Goal: Task Accomplishment & Management: Manage account settings

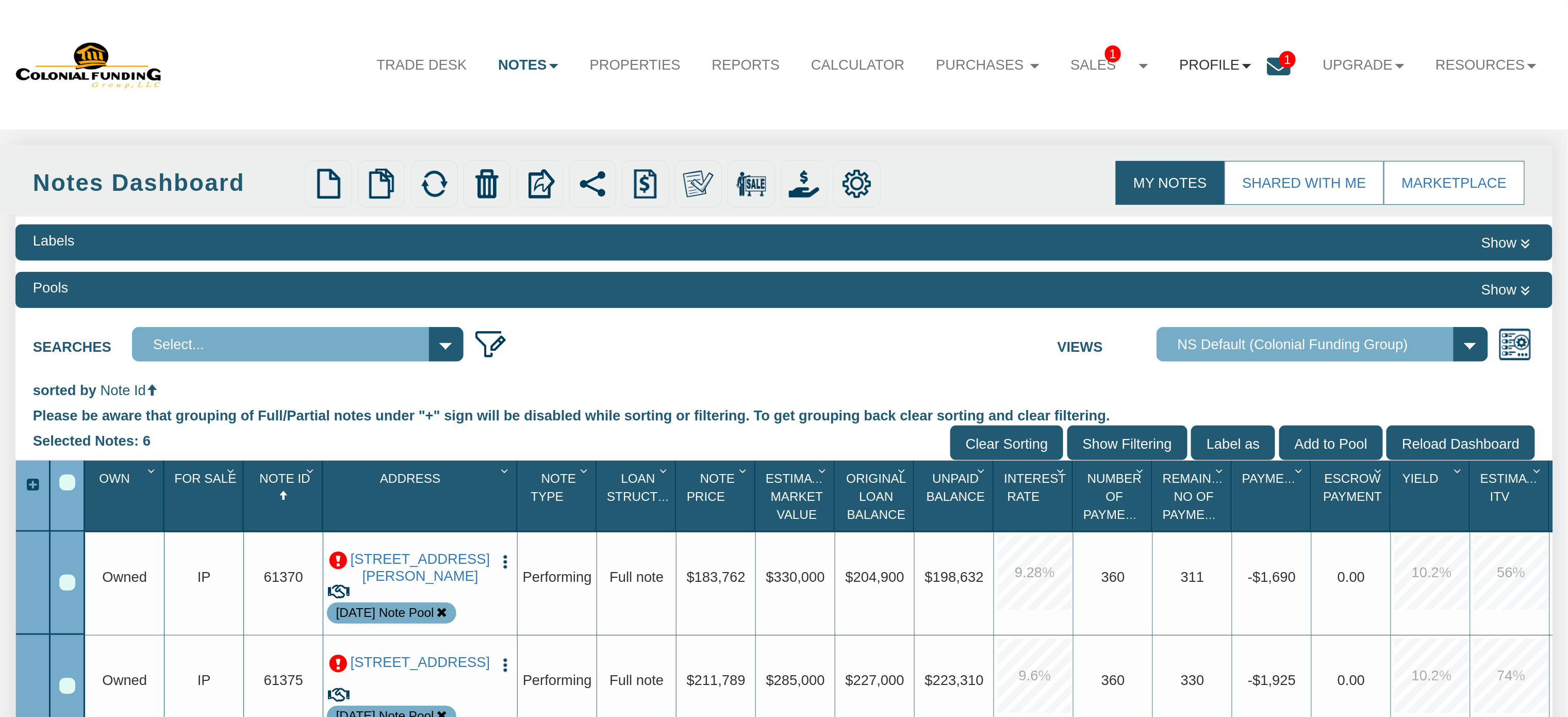
click at [1242, 66] on b at bounding box center [1247, 66] width 9 height 5
click at [1160, 112] on link "Settings" at bounding box center [1216, 114] width 183 height 27
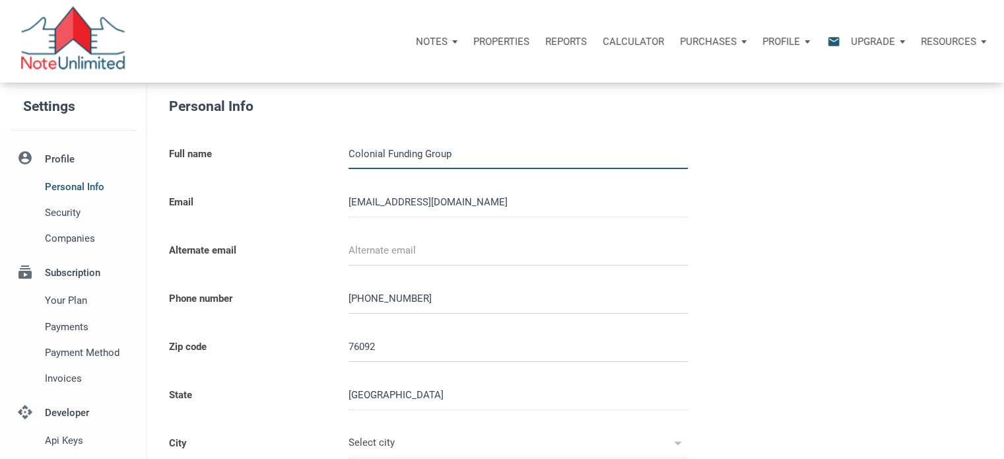
type input "SOUTHLAKE"
select select
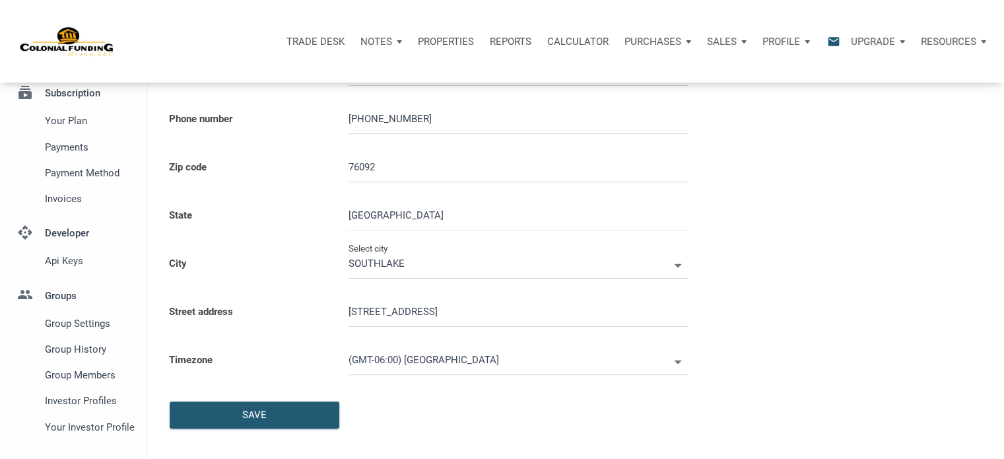
scroll to position [181, 0]
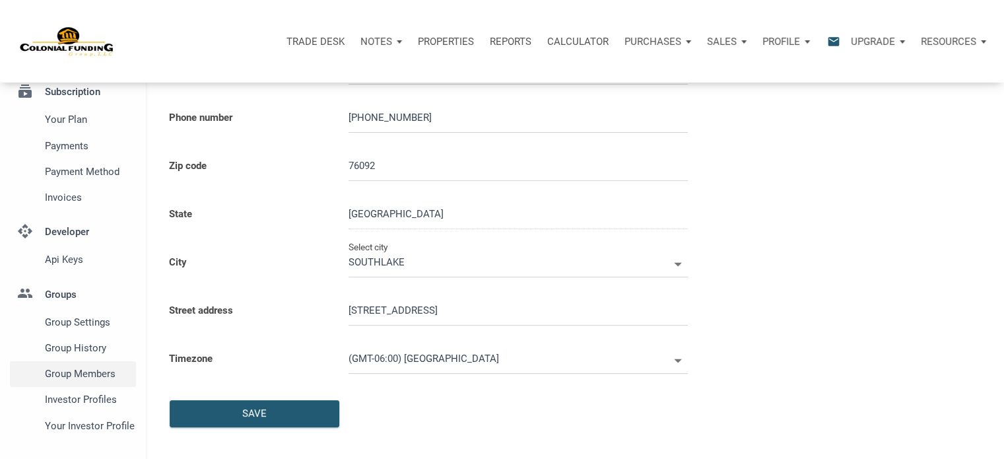
click at [82, 372] on span "Group Members" at bounding box center [88, 374] width 86 height 16
type input "0000000"
select select
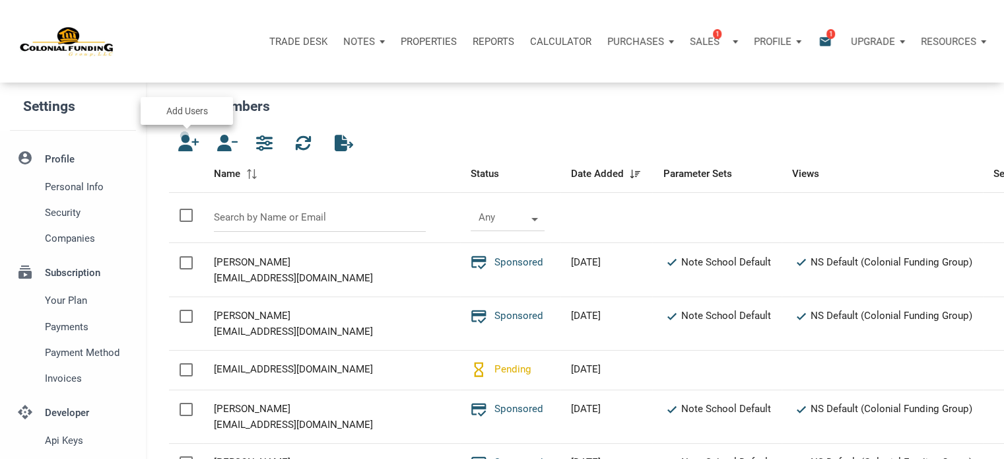
click at [185, 135] on icon "button" at bounding box center [186, 143] width 16 height 17
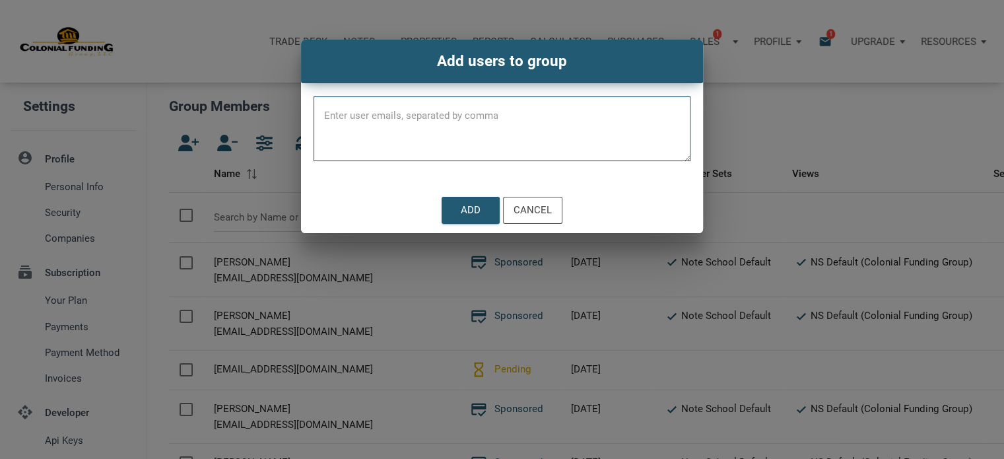
click at [330, 120] on textarea at bounding box center [502, 133] width 377 height 56
paste textarea "priscilla@micahrealestate.com"
paste textarea "gamblesquad@icloud.com"
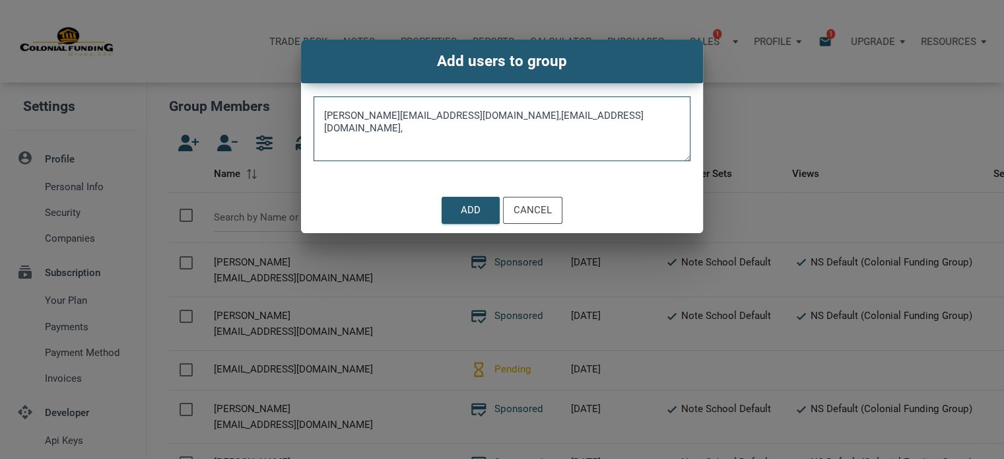
paste textarea "sgonzalez0104@hotmail.com"
paste textarea "reformationcapital@gmail.com"
type textarea "priscilla@micahrealestate.com,gamblesquad@icloud.com,sgonzalez0104@hotmail.com,…"
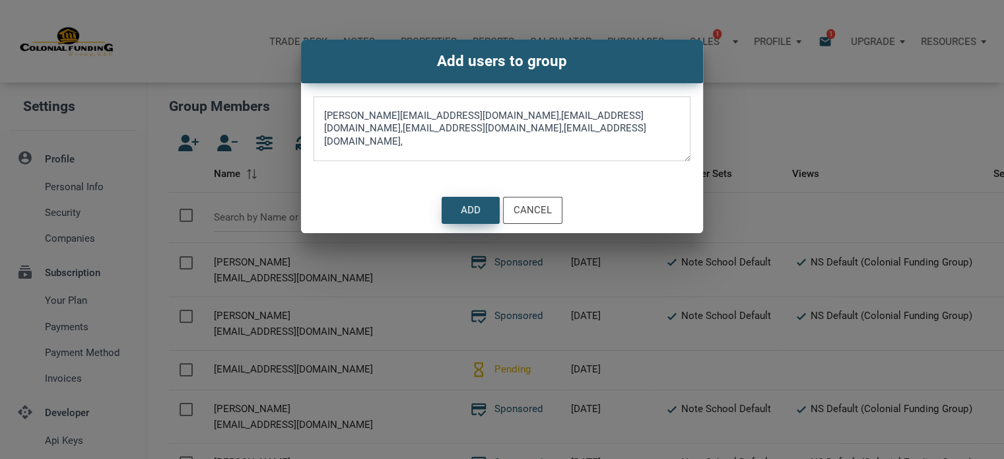
click at [466, 213] on div "Add" at bounding box center [471, 210] width 20 height 15
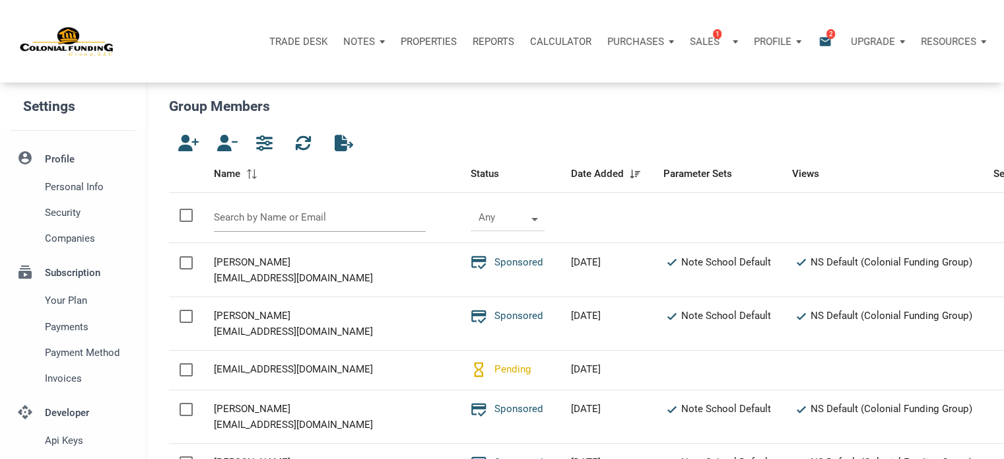
click at [308, 213] on input "text" at bounding box center [320, 217] width 212 height 28
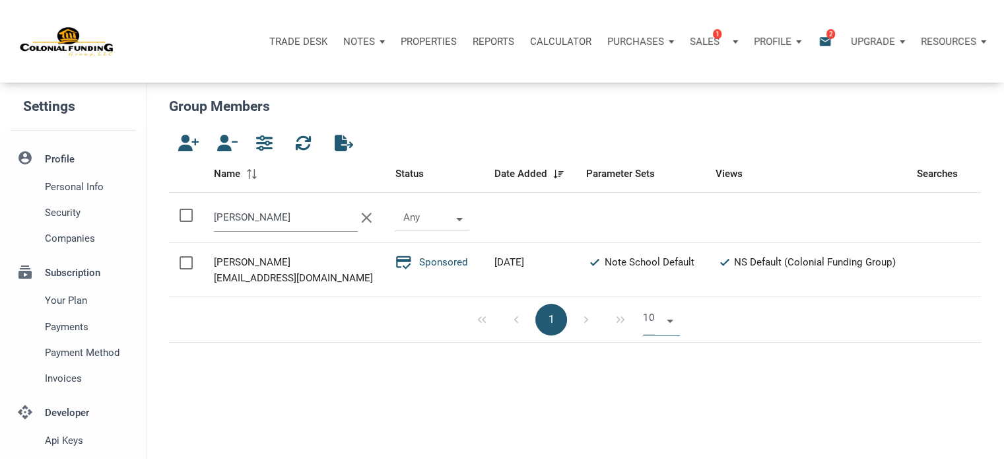
type input "robert"
click at [671, 321] on span at bounding box center [667, 319] width 11 height 11
click at [660, 395] on li "50" at bounding box center [661, 395] width 37 height 24
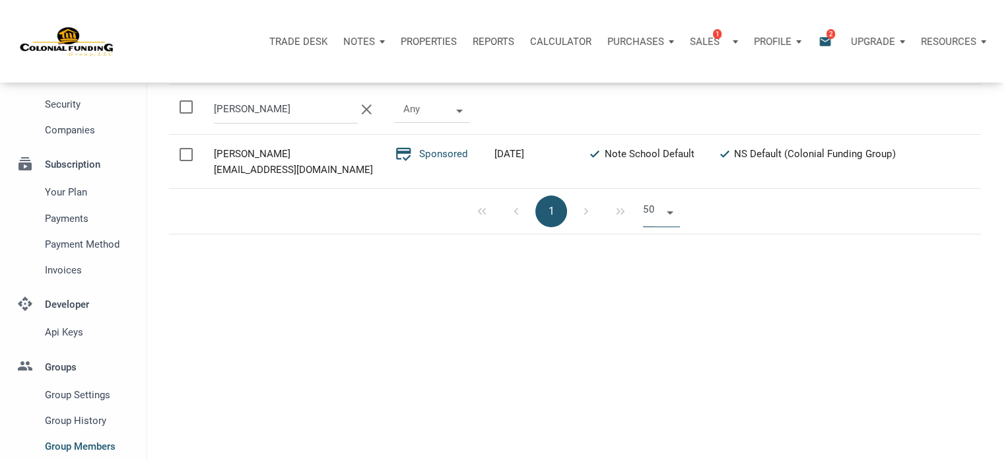
scroll to position [0, 0]
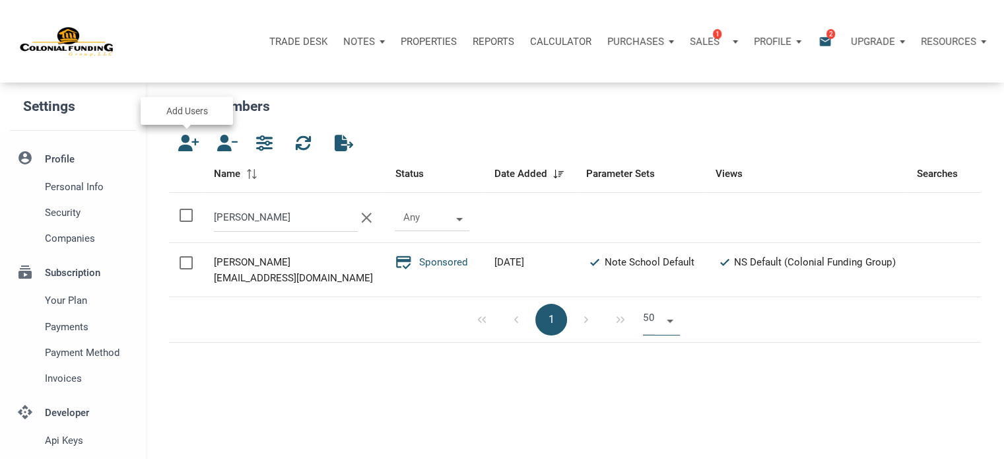
click at [187, 147] on icon "button" at bounding box center [186, 143] width 16 height 17
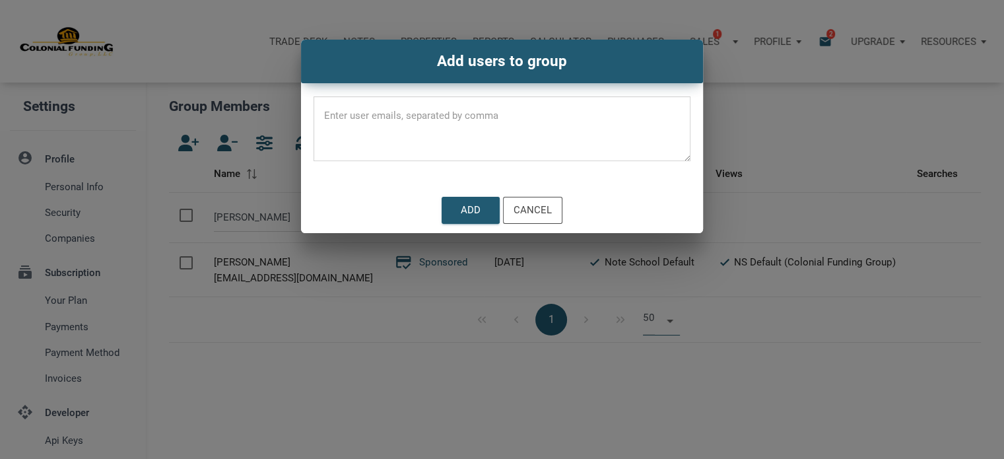
click at [331, 114] on textarea at bounding box center [502, 133] width 377 height 56
paste textarea "robertjohnston007@gmail.com,"
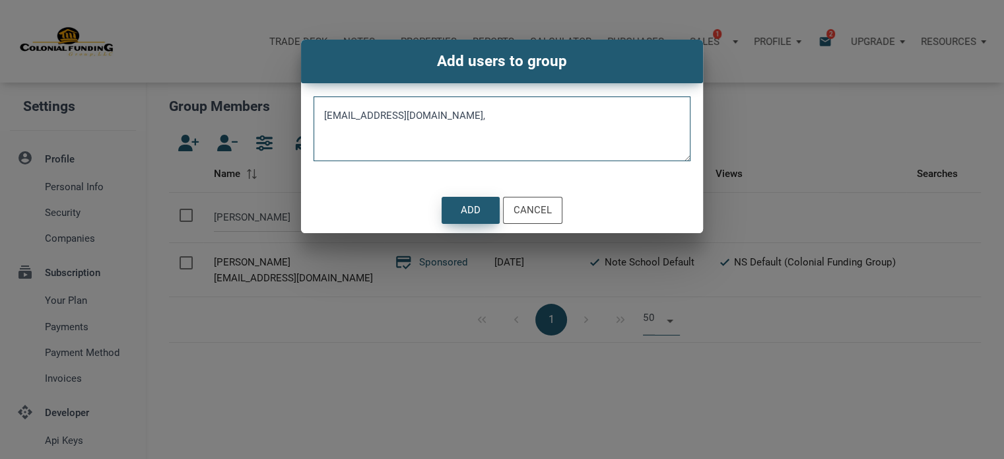
type textarea "robertjohnston007@gmail.com,"
click at [464, 213] on div "Add" at bounding box center [471, 210] width 20 height 15
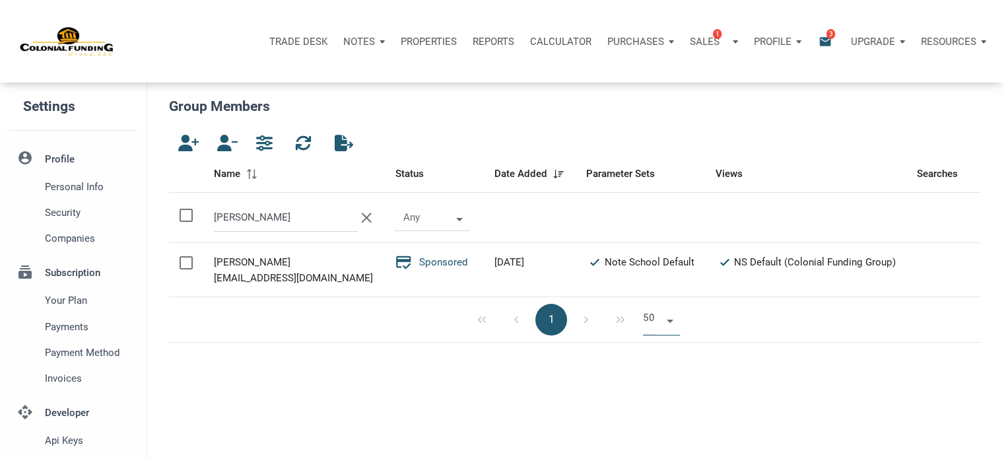
click at [358, 221] on icon "clear" at bounding box center [367, 218] width 18 height 18
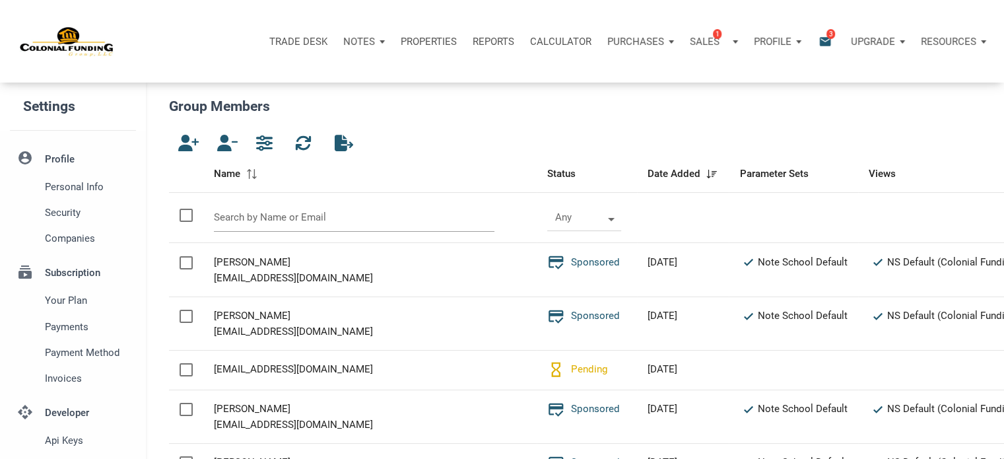
click at [297, 217] on input "text" at bounding box center [354, 217] width 281 height 28
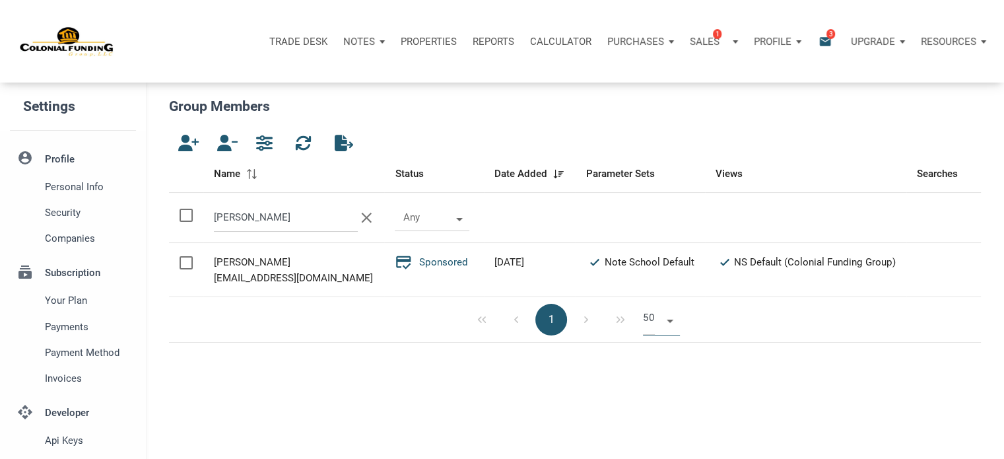
click at [460, 131] on div at bounding box center [575, 143] width 812 height 25
click at [255, 226] on input "robert" at bounding box center [286, 217] width 145 height 28
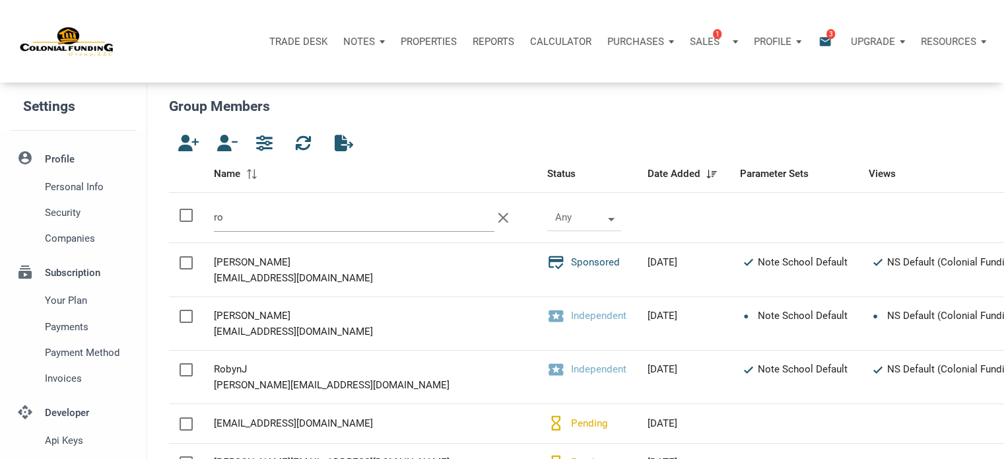
type input "r"
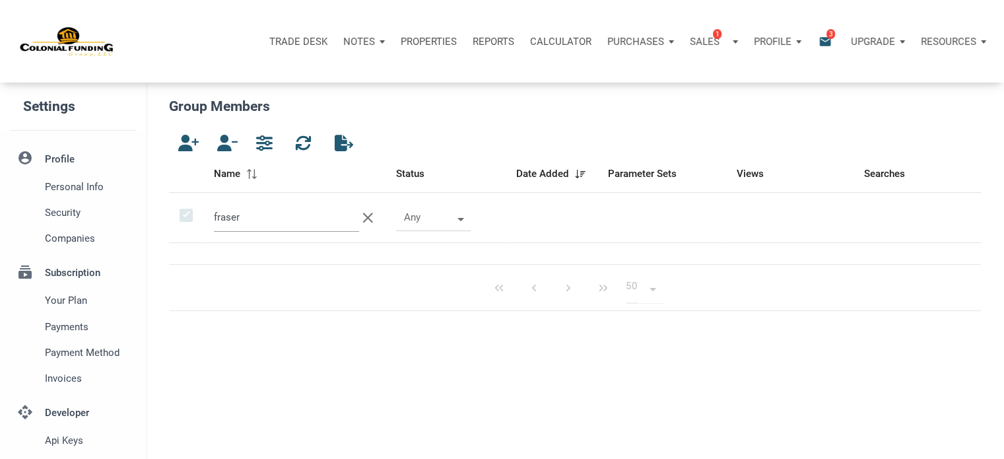
drag, startPoint x: 313, startPoint y: 222, endPoint x: 173, endPoint y: 210, distance: 140.5
click at [173, 210] on tr "fraser clear Any" at bounding box center [575, 218] width 812 height 50
paste input "gafsjca@yahoo.com"
type input "gafsjca@yahoo.com"
click at [185, 145] on icon "button" at bounding box center [186, 143] width 16 height 17
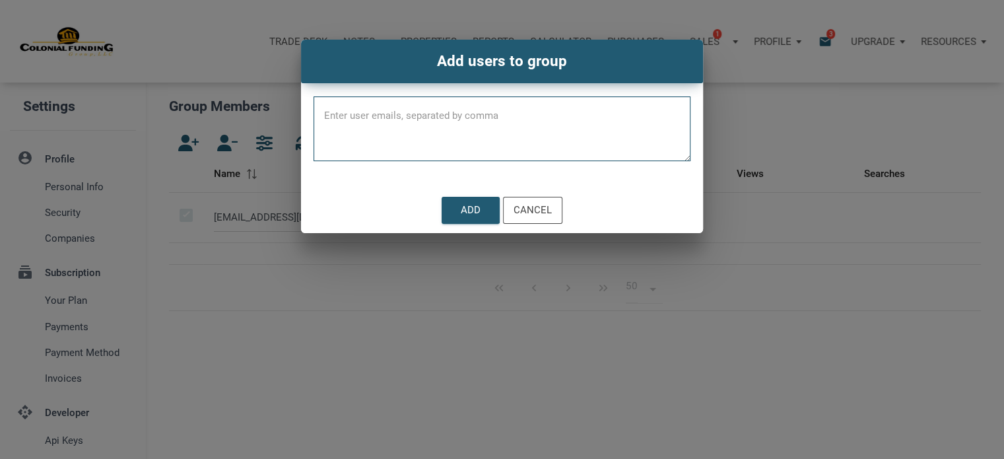
click at [376, 110] on textarea at bounding box center [502, 133] width 377 height 56
paste textarea "[EMAIL_ADDRESS][DOMAIN_NAME]"
type textarea "[EMAIL_ADDRESS][DOMAIN_NAME]"
click at [465, 207] on div "Add" at bounding box center [471, 210] width 20 height 15
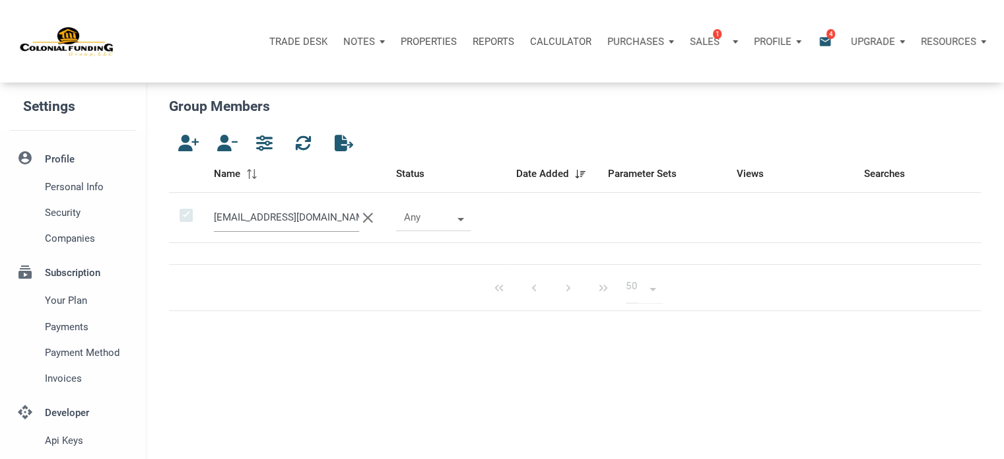
drag, startPoint x: 330, startPoint y: 222, endPoint x: 195, endPoint y: 209, distance: 135.2
click at [195, 209] on tr "gafsjca@yahoo.com clear Any" at bounding box center [575, 218] width 812 height 50
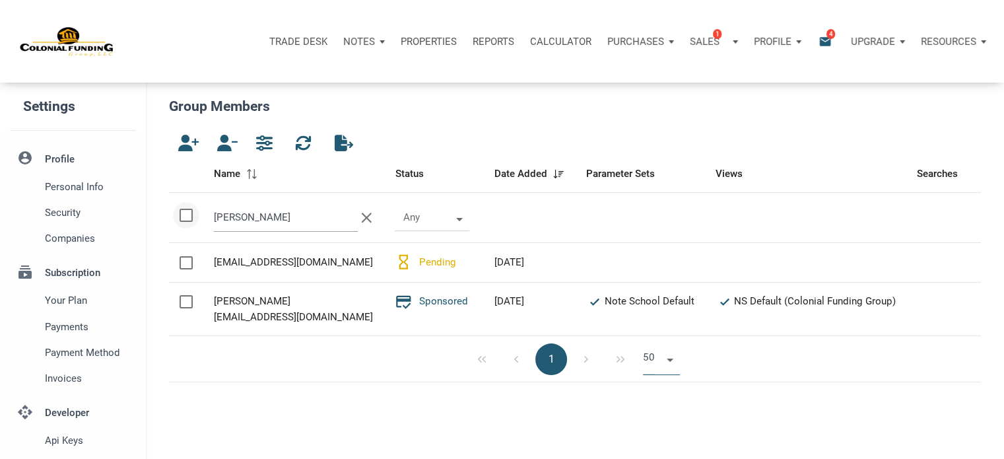
drag, startPoint x: 253, startPoint y: 221, endPoint x: 185, endPoint y: 214, distance: 68.4
click at [185, 214] on tr "joe clear Any" at bounding box center [575, 218] width 812 height 50
paste input "choa409@gmail.com"
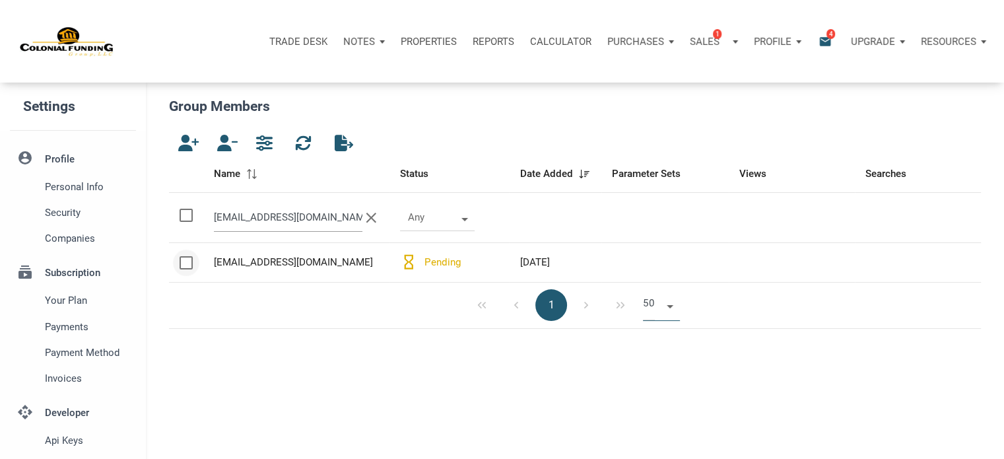
type input "[EMAIL_ADDRESS][DOMAIN_NAME]"
click at [183, 262] on div at bounding box center [186, 262] width 13 height 13
checkbox input "true"
click at [224, 142] on icon "button" at bounding box center [225, 143] width 16 height 17
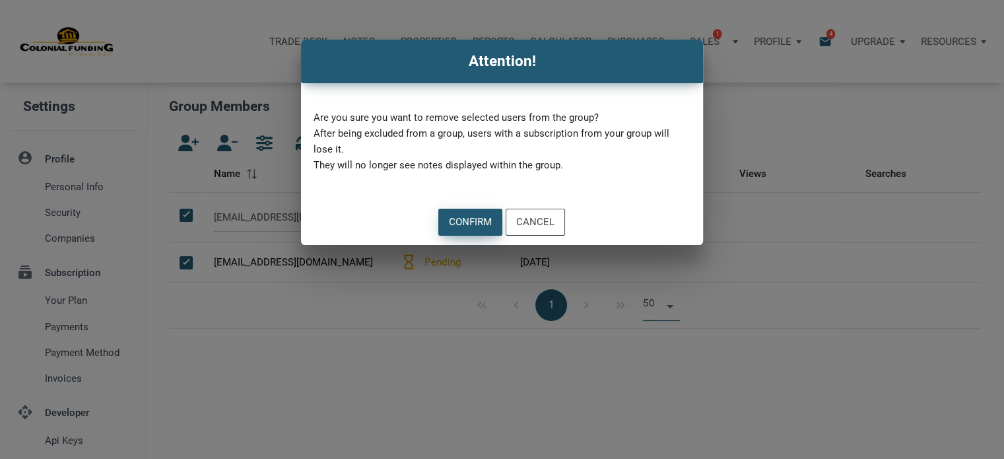
click at [459, 220] on div "Confirm" at bounding box center [470, 222] width 43 height 15
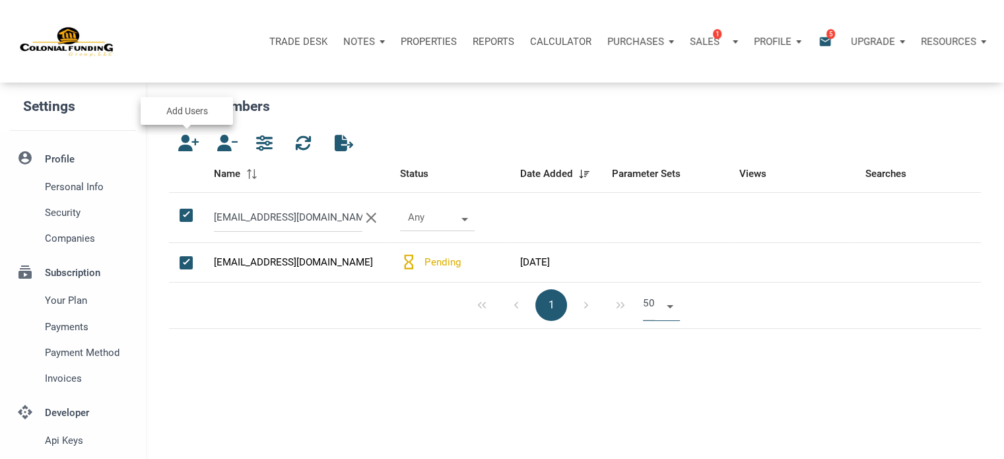
click at [187, 139] on icon "button" at bounding box center [186, 143] width 16 height 17
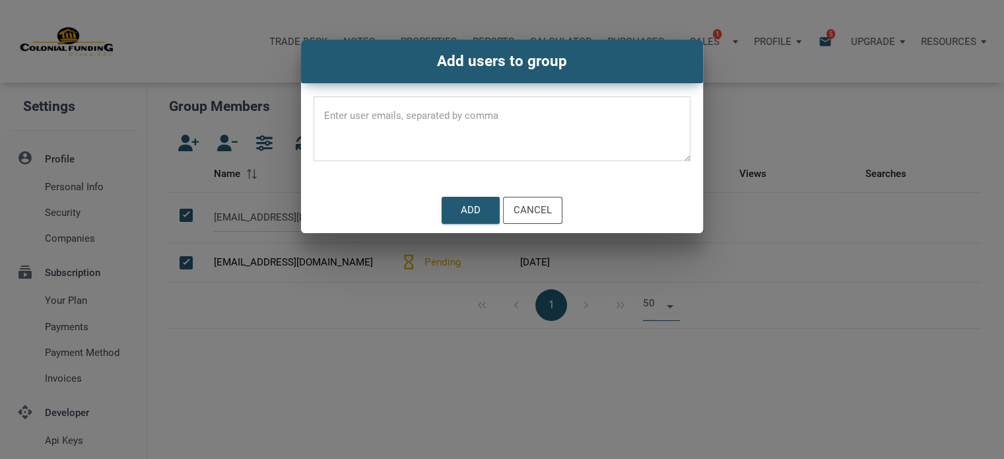
click at [420, 117] on textarea at bounding box center [502, 133] width 377 height 56
paste textarea "[EMAIL_ADDRESS][DOMAIN_NAME]"
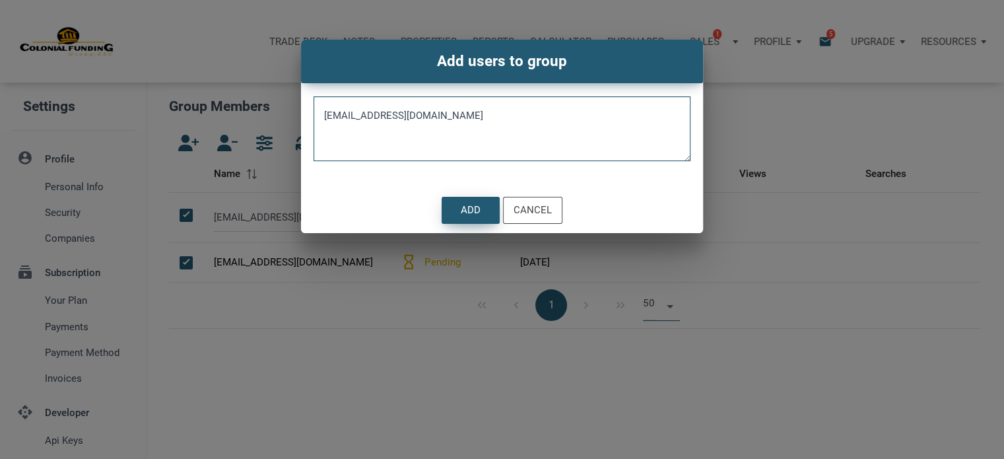
type textarea "[EMAIL_ADDRESS][DOMAIN_NAME]"
click at [458, 203] on div "Add" at bounding box center [470, 210] width 57 height 26
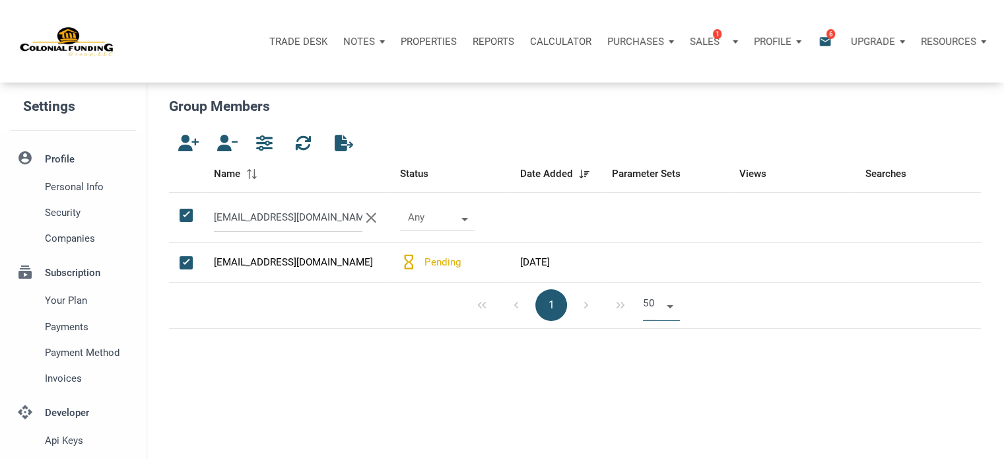
click at [368, 37] on p "Notes" at bounding box center [359, 42] width 32 height 12
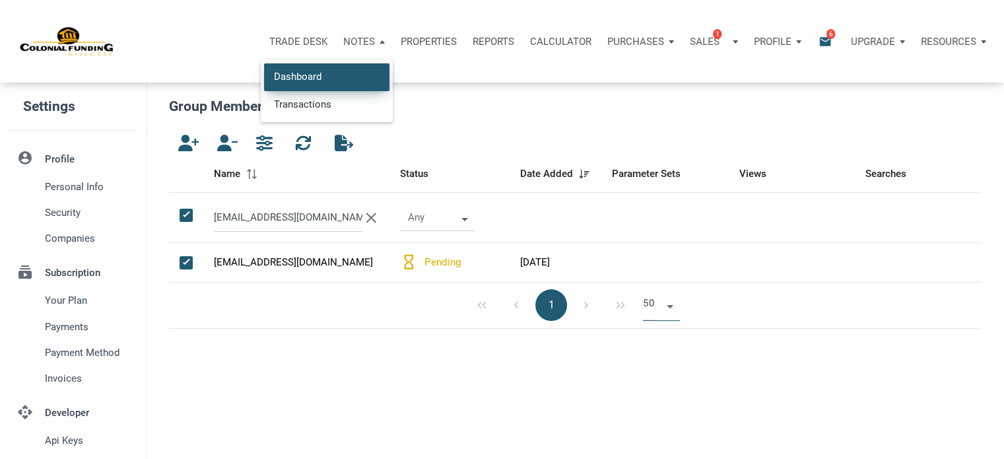
click at [301, 76] on link "Dashboard" at bounding box center [326, 76] width 125 height 27
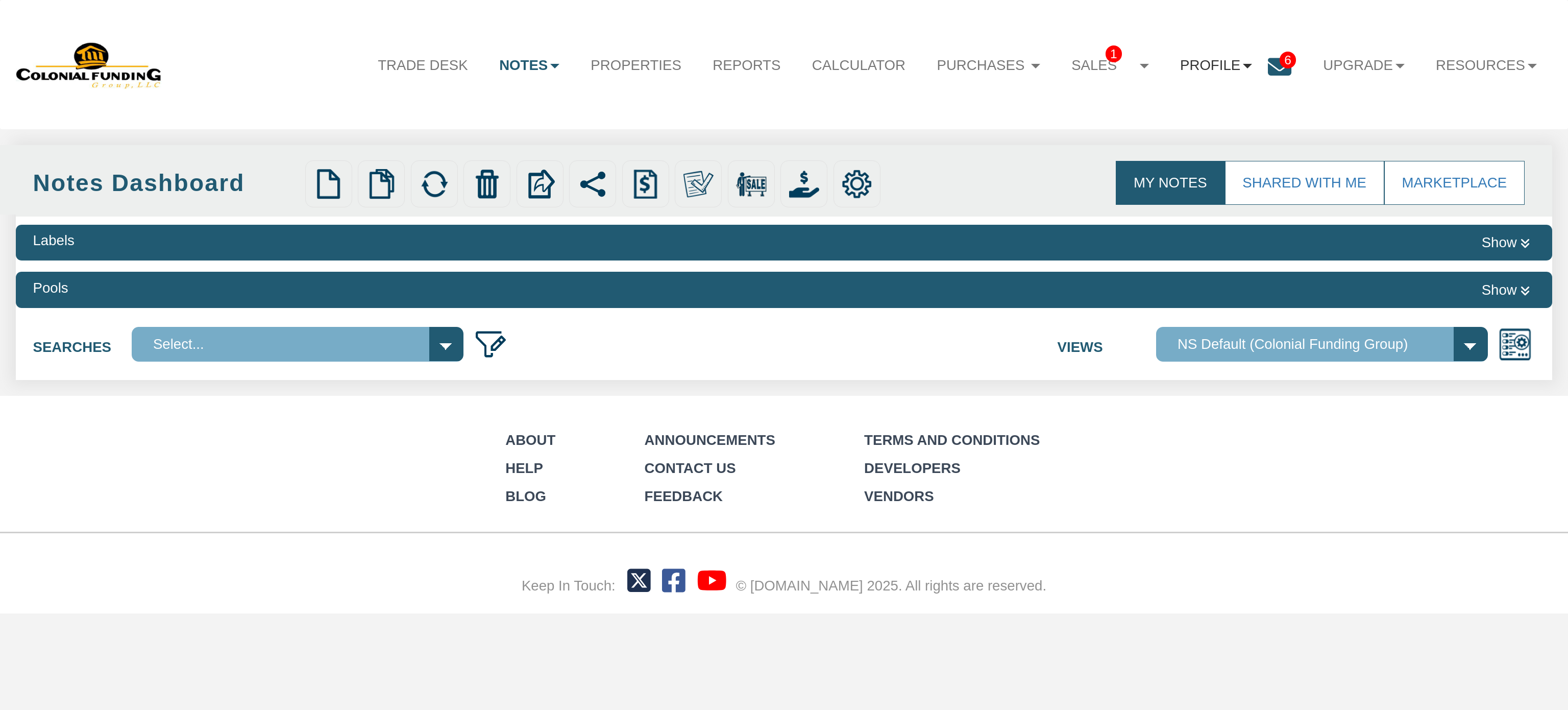
click at [1242, 66] on b at bounding box center [1247, 67] width 9 height 5
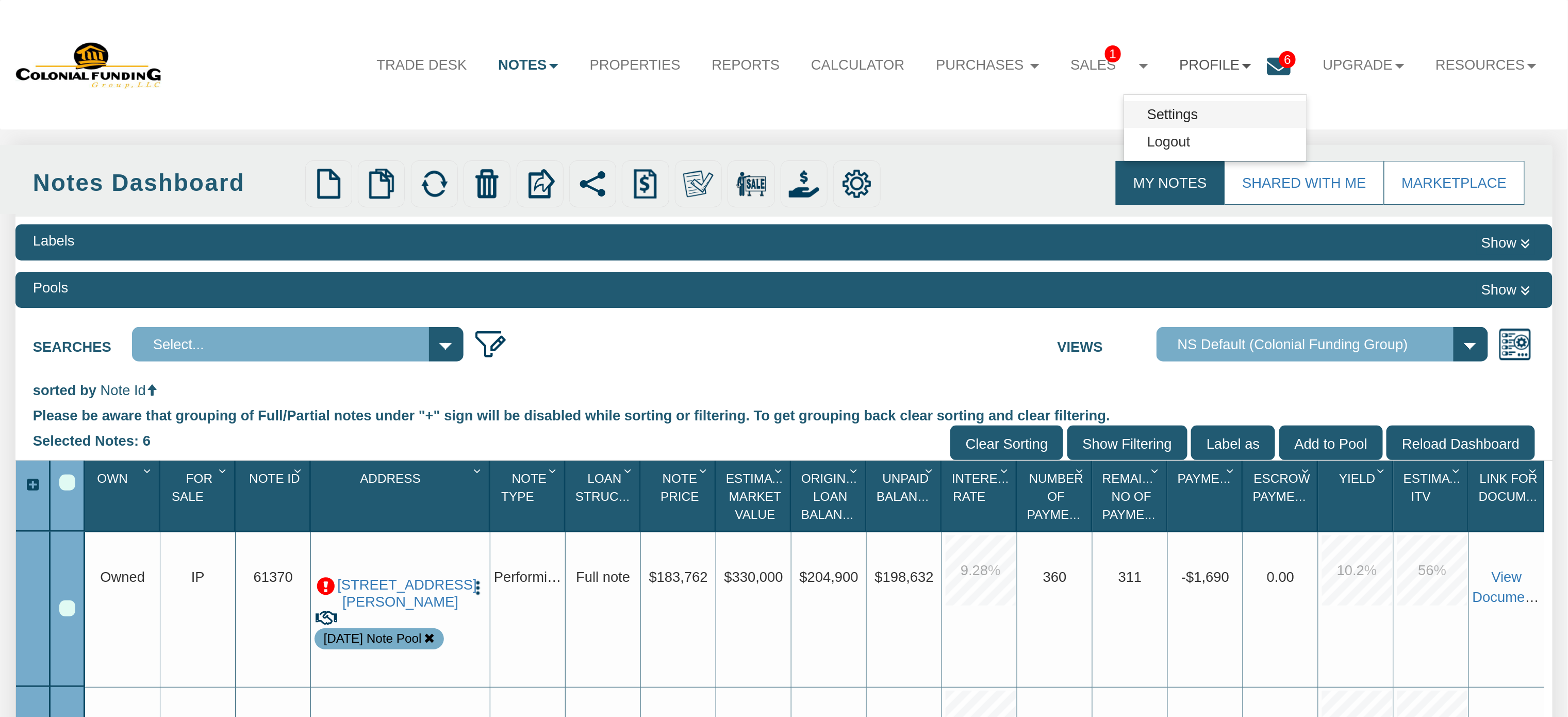
click at [1178, 113] on link "Settings" at bounding box center [1216, 114] width 183 height 27
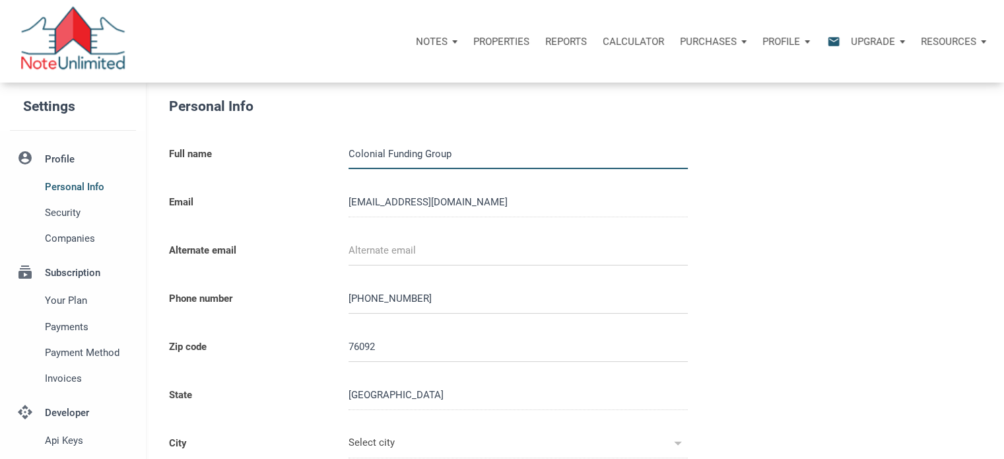
type input "SOUTHLAKE"
select select
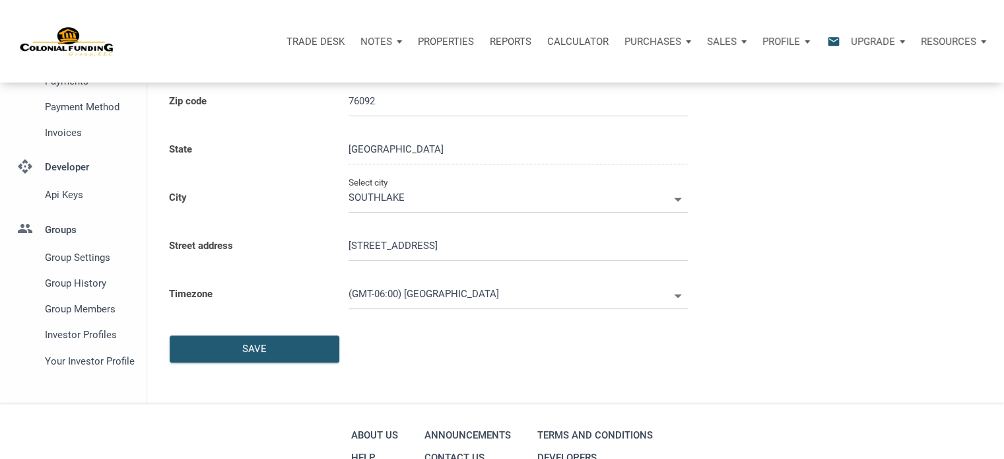
scroll to position [259, 0]
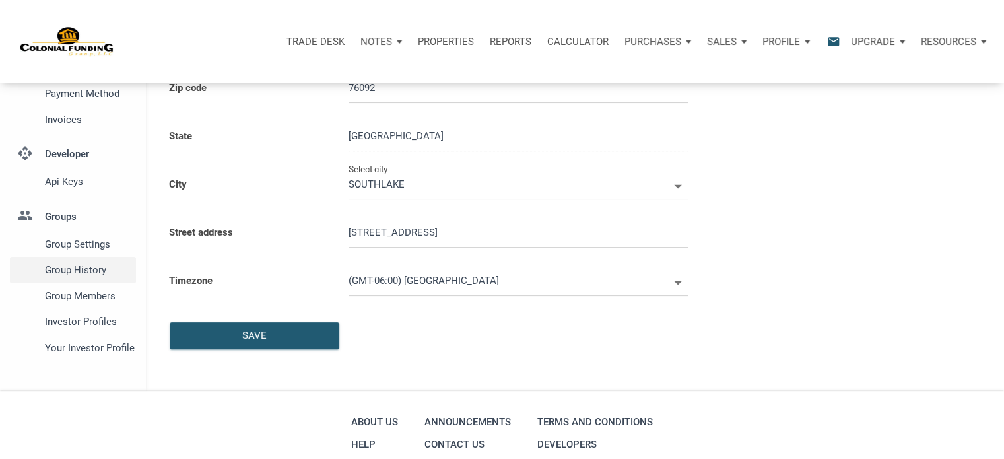
type input "0000000"
select select
click at [80, 292] on span "Group Members" at bounding box center [88, 296] width 86 height 16
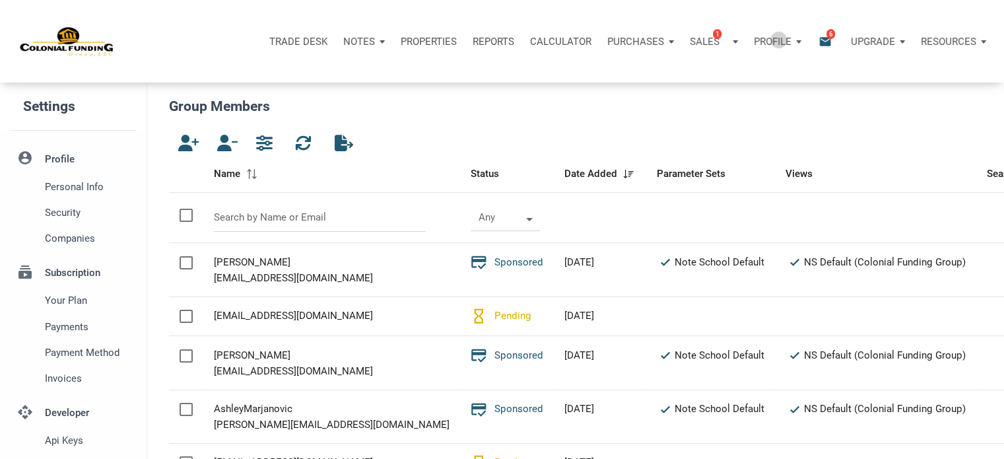
click at [778, 40] on p "Profile" at bounding box center [773, 42] width 38 height 12
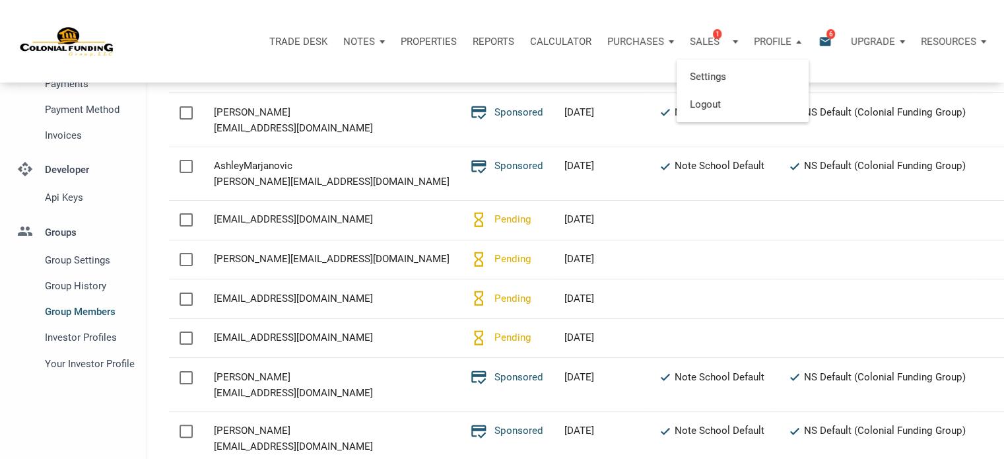
scroll to position [227, 0]
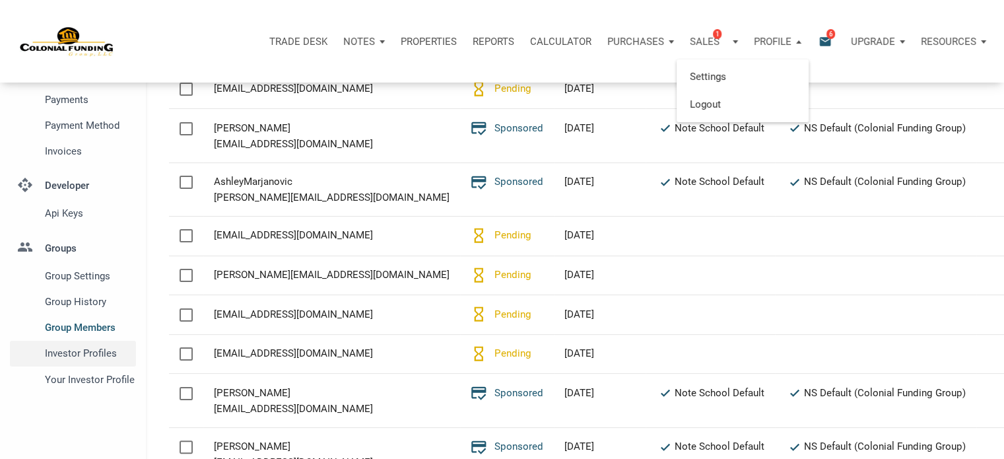
click at [96, 353] on span "Investor Profiles" at bounding box center [88, 353] width 86 height 16
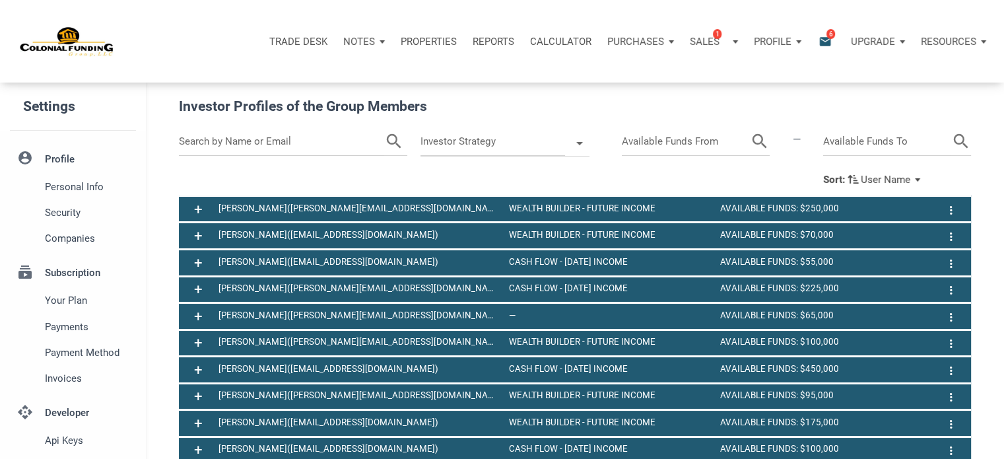
click at [182, 139] on input "text" at bounding box center [282, 141] width 206 height 28
type input "joe"
click at [378, 135] on icon "search" at bounding box center [378, 141] width 20 height 28
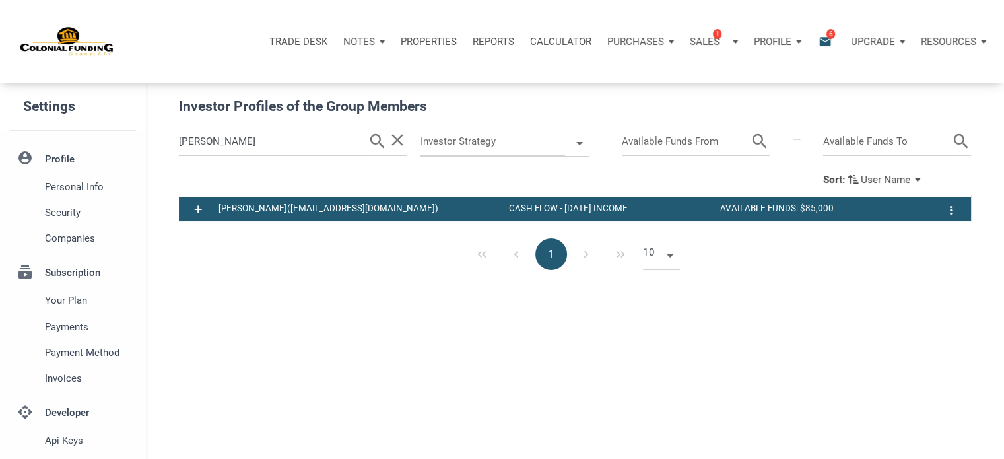
click at [296, 150] on input "joe" at bounding box center [273, 141] width 189 height 28
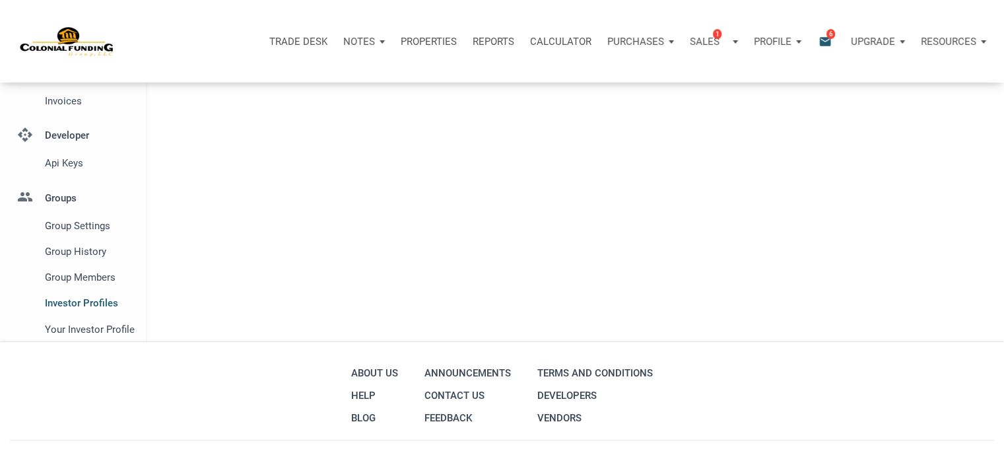
scroll to position [281, 0]
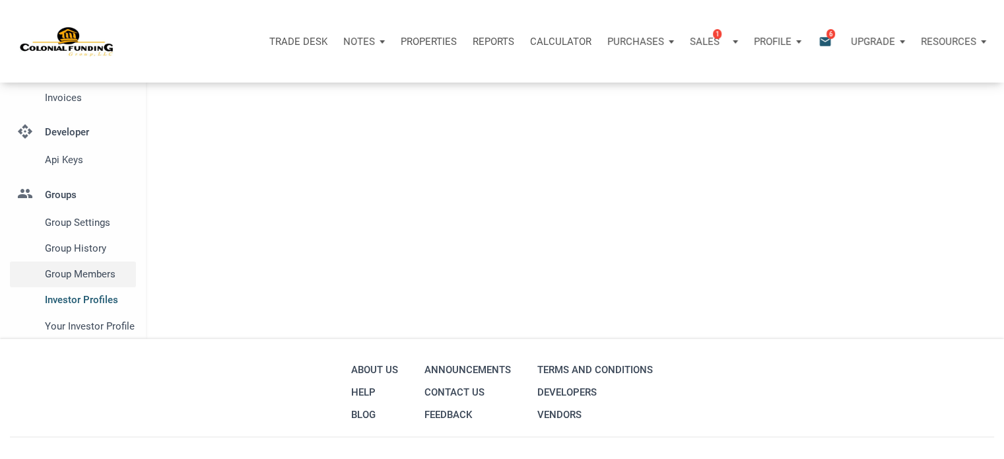
click at [77, 274] on span "Group Members" at bounding box center [88, 274] width 86 height 16
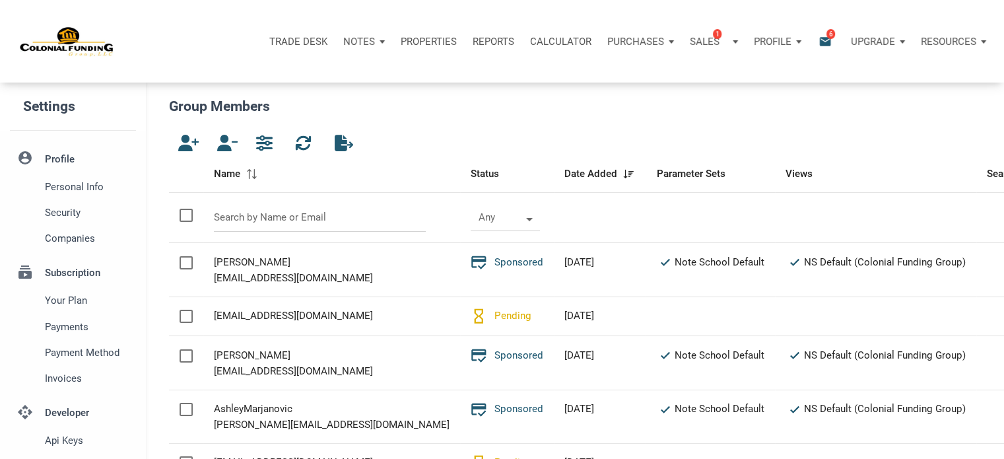
click at [796, 42] on div "Profile" at bounding box center [777, 42] width 63 height 40
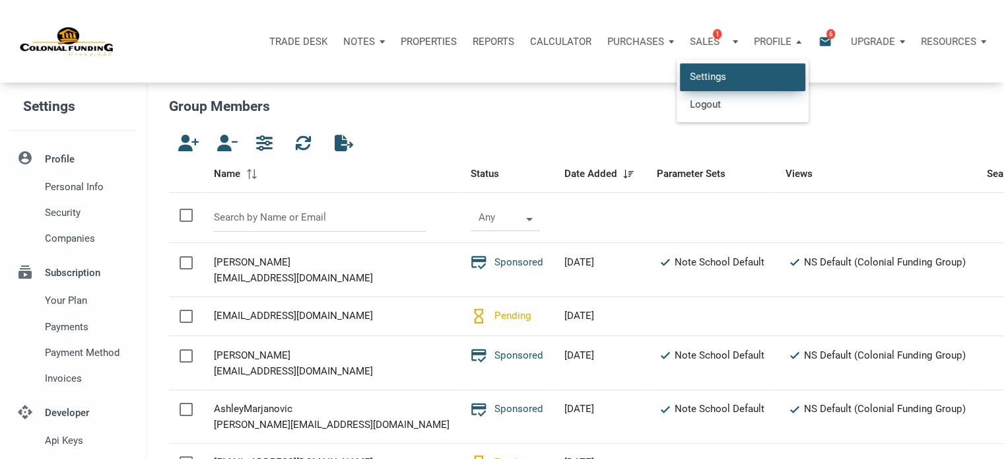
click at [697, 78] on link "Settings" at bounding box center [742, 76] width 125 height 27
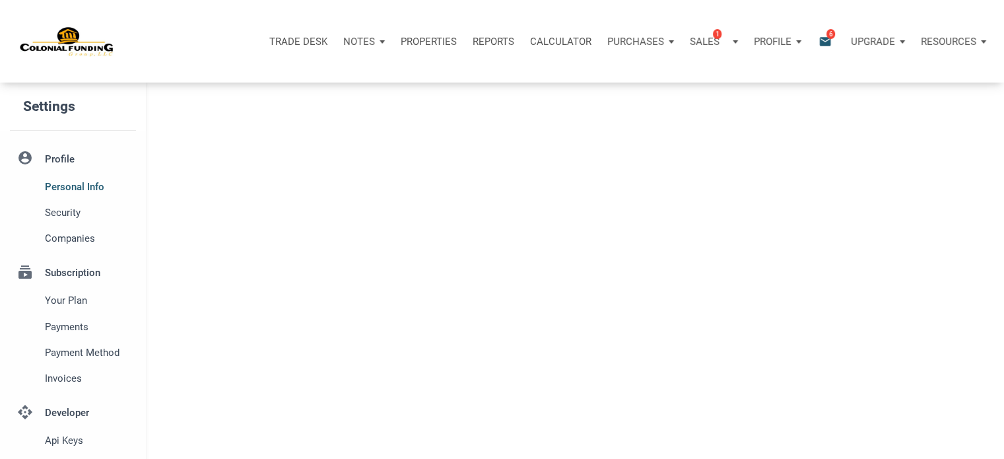
type input "SOUTHLAKE"
select select
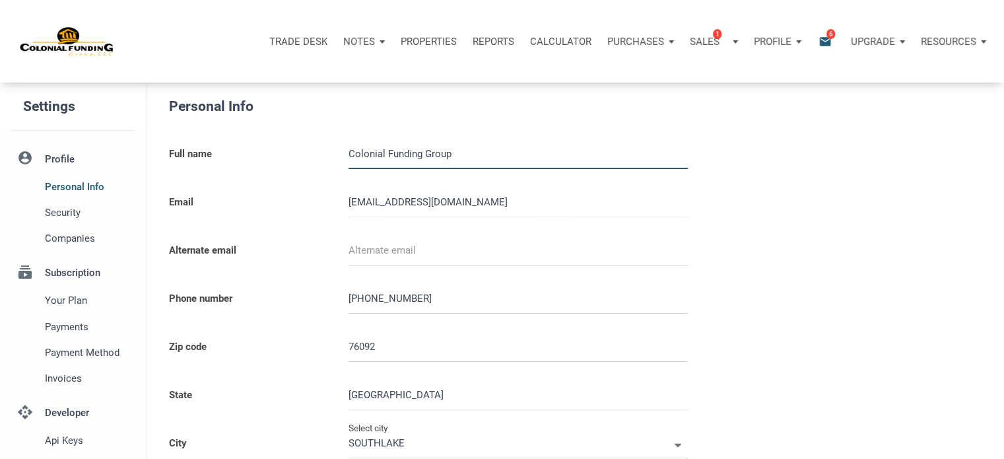
type input "0000000"
select select
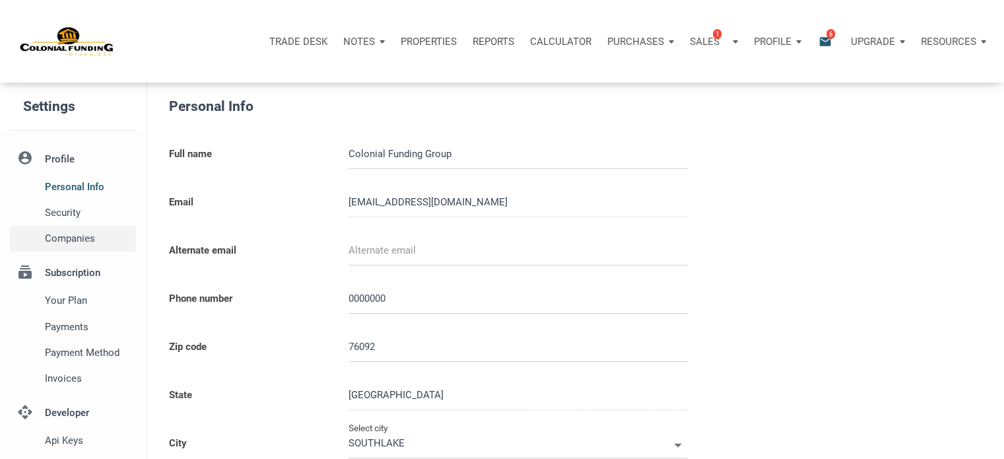
click at [65, 237] on span "Companies" at bounding box center [88, 238] width 86 height 16
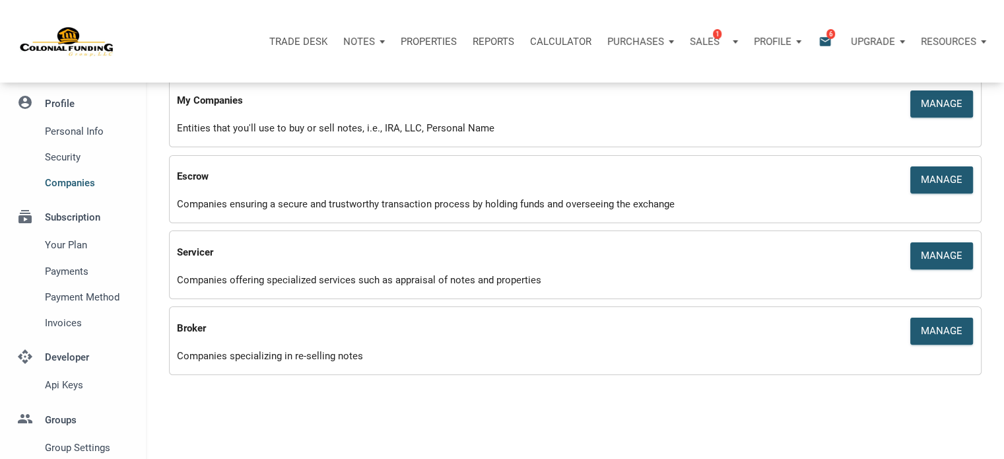
scroll to position [96, 0]
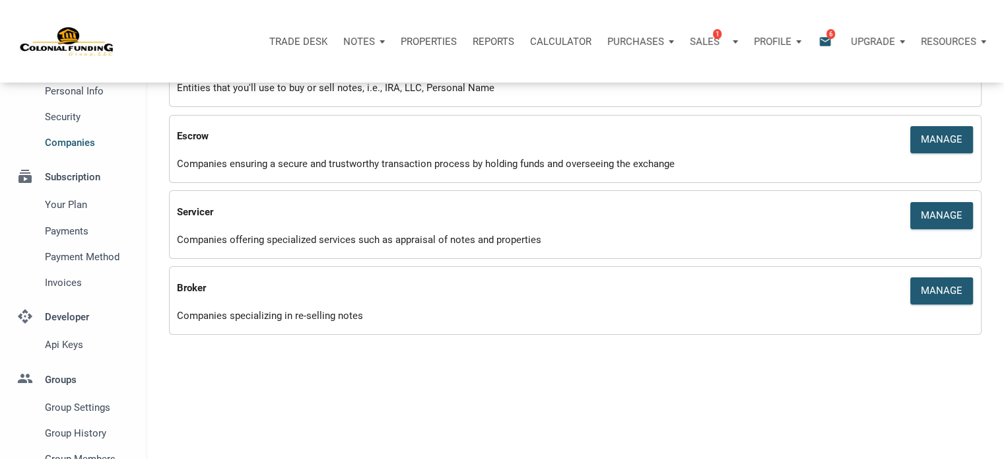
click at [370, 241] on div "Companies offering specialized services such as appraisal of notes and properti…" at bounding box center [575, 241] width 817 height 19
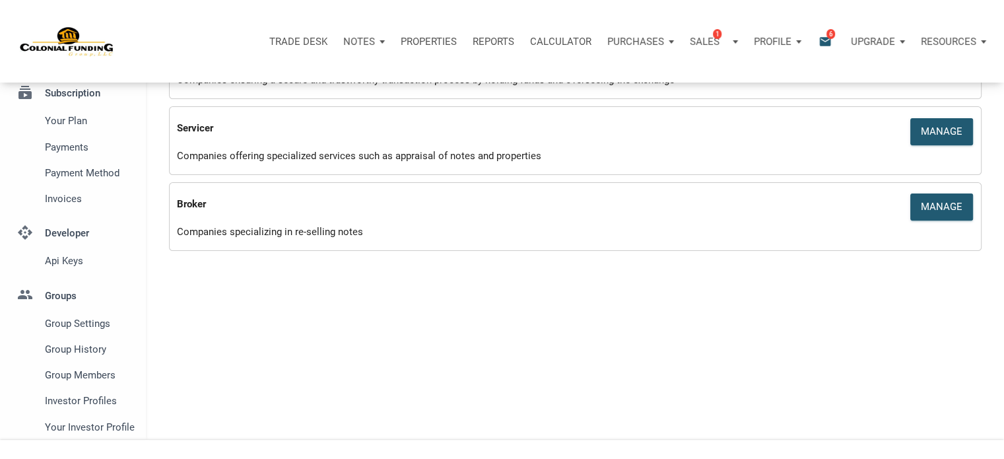
scroll to position [179, 0]
click at [69, 404] on span "Investor Profiles" at bounding box center [88, 401] width 86 height 16
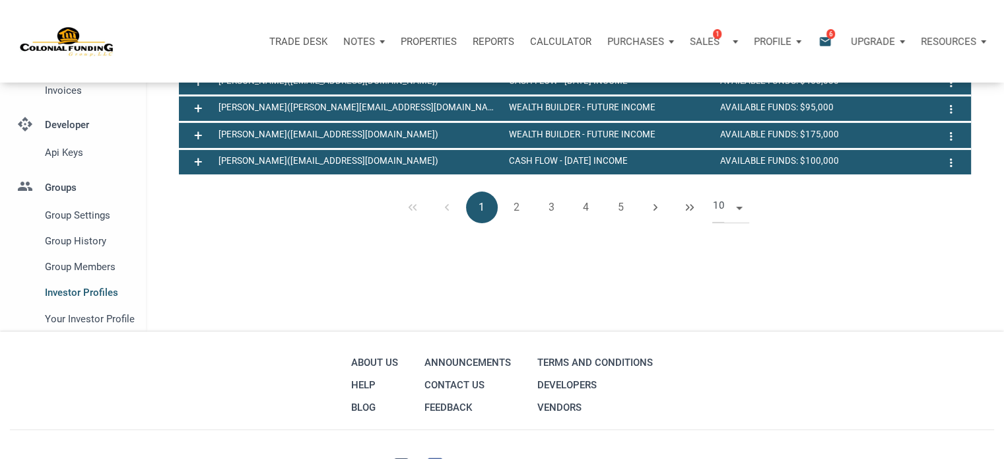
scroll to position [290, 0]
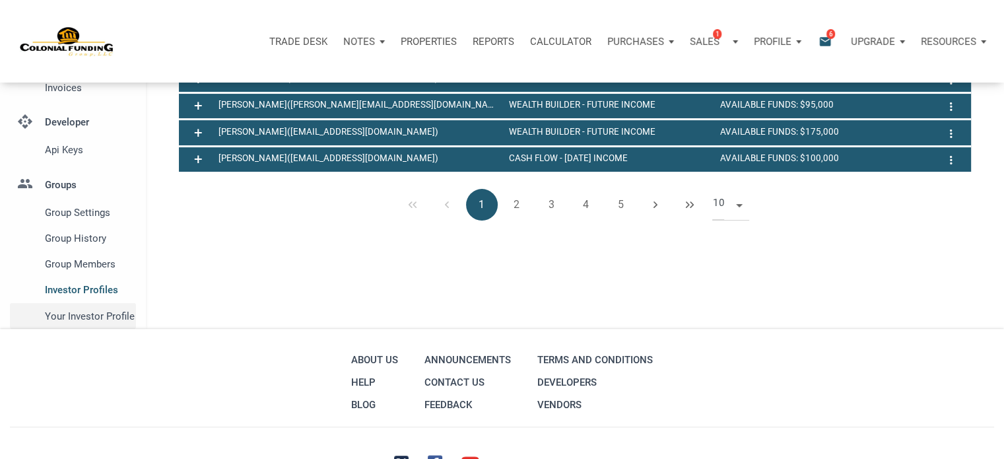
click at [75, 316] on span "Your Investor Profile" at bounding box center [88, 316] width 86 height 16
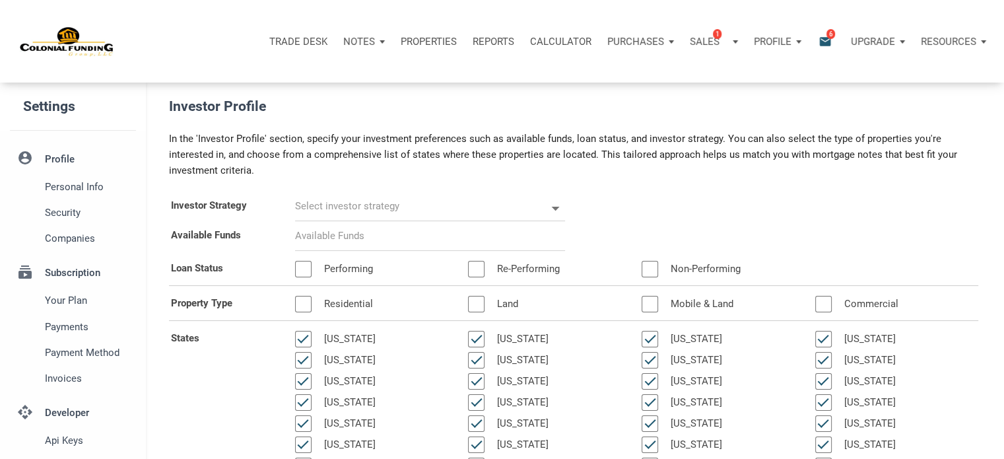
click at [556, 207] on icon at bounding box center [555, 209] width 8 height 4
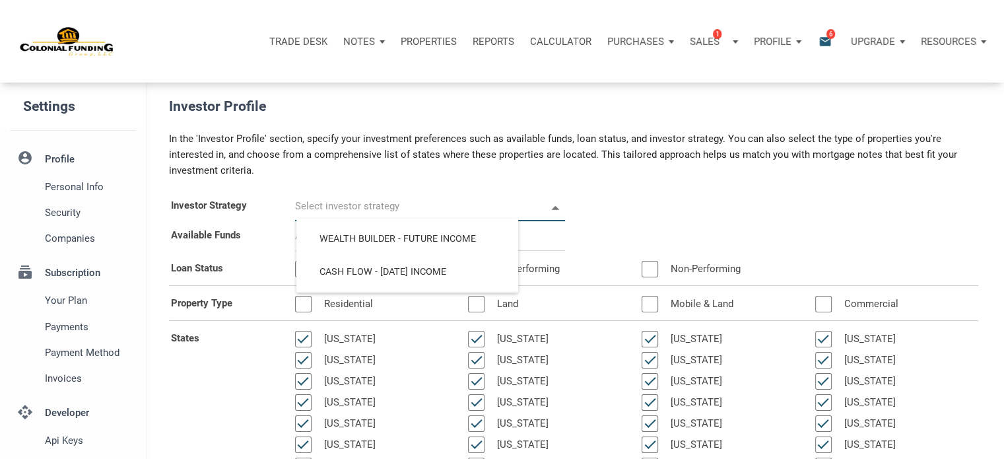
click at [636, 230] on div "Available Funds" at bounding box center [574, 236] width 830 height 30
select select
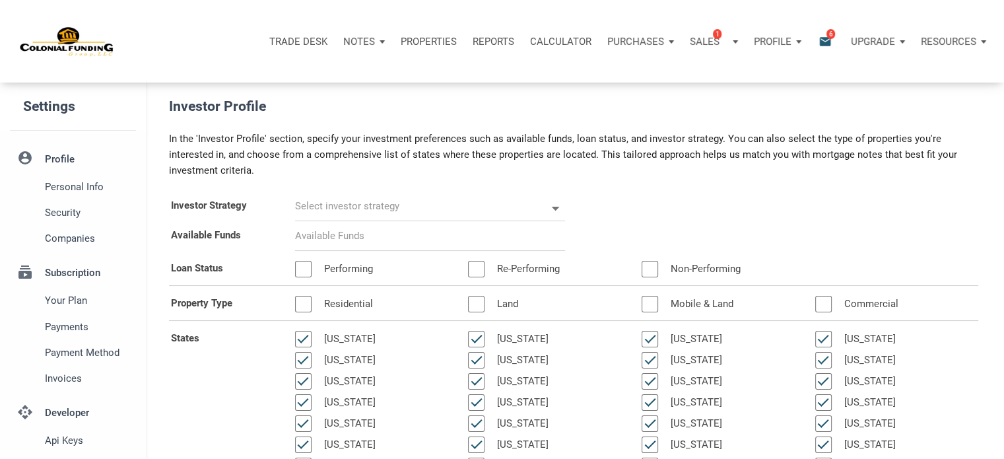
click at [363, 40] on p "Notes" at bounding box center [359, 42] width 32 height 12
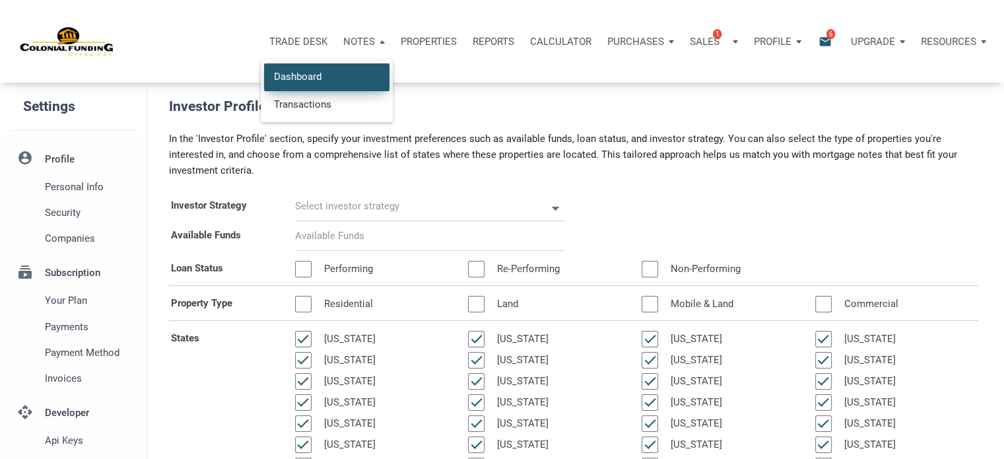
click at [298, 76] on link "Dashboard" at bounding box center [326, 76] width 125 height 27
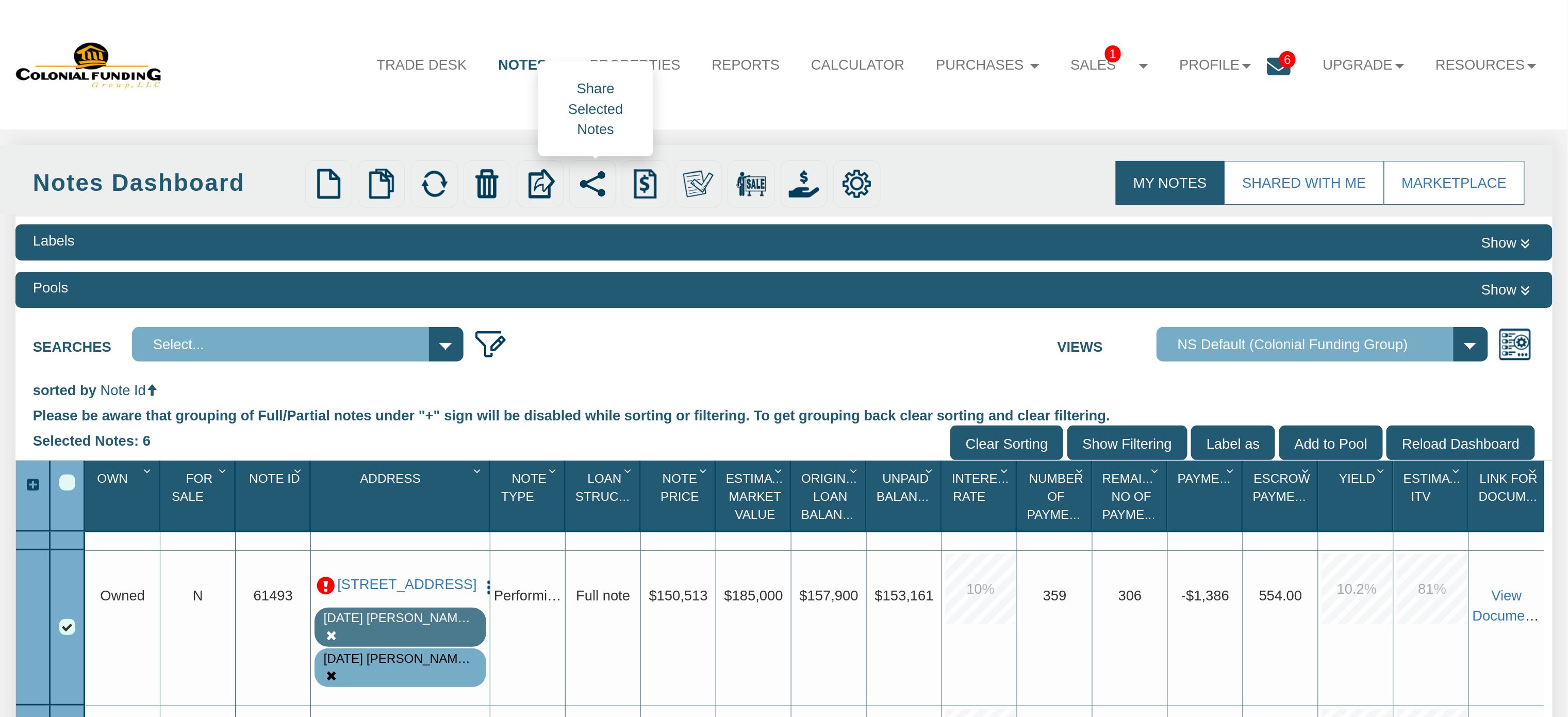
click at [595, 183] on img at bounding box center [592, 184] width 30 height 30
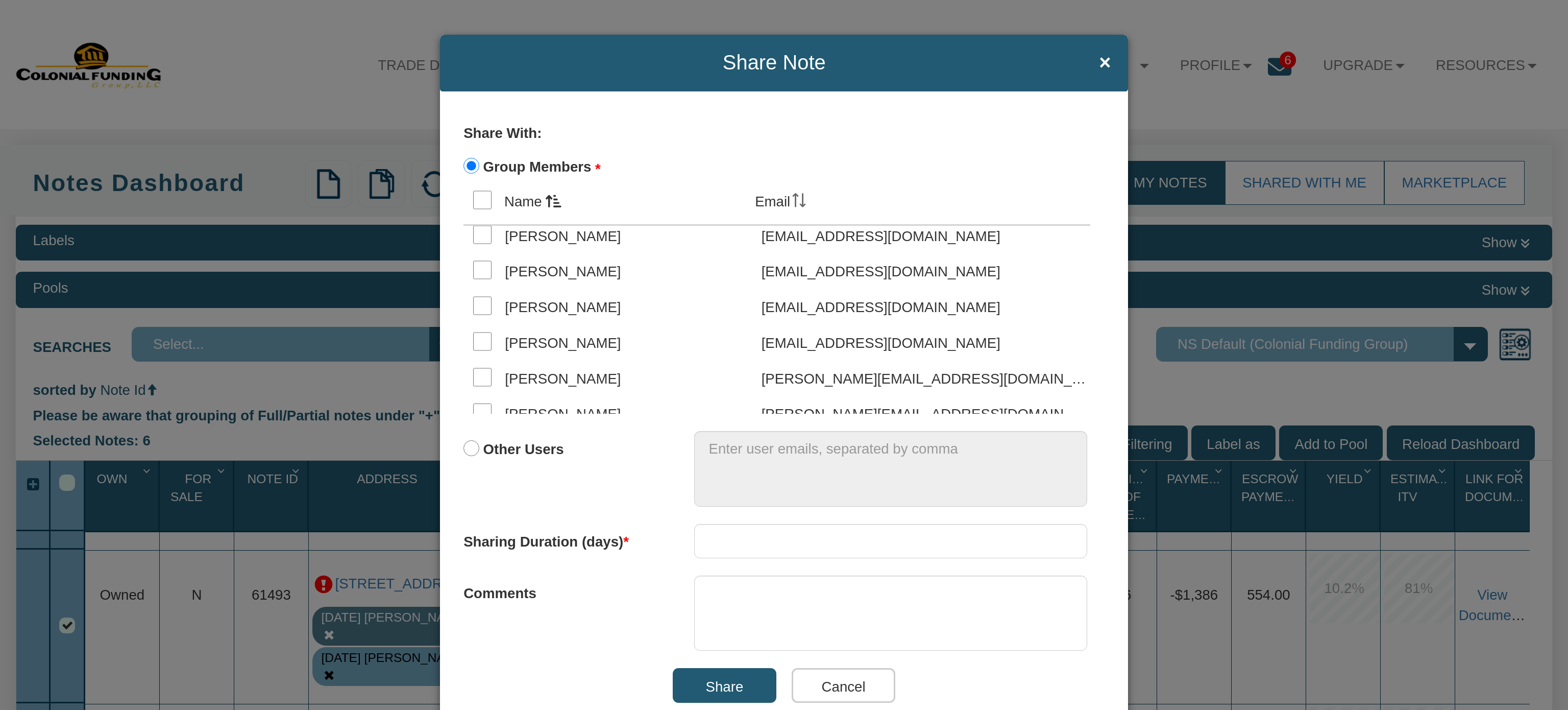
click at [477, 315] on input "checkbox" at bounding box center [482, 306] width 19 height 19
checkbox input "true"
click at [752, 535] on input "number" at bounding box center [891, 541] width 393 height 35
type input "21"
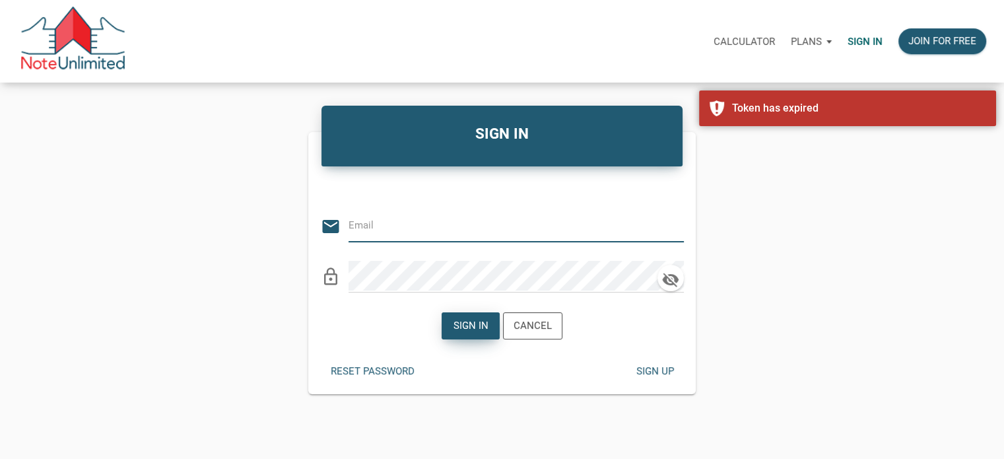
type input "[EMAIL_ADDRESS][DOMAIN_NAME]"
click at [465, 323] on div "Sign in" at bounding box center [470, 325] width 35 height 15
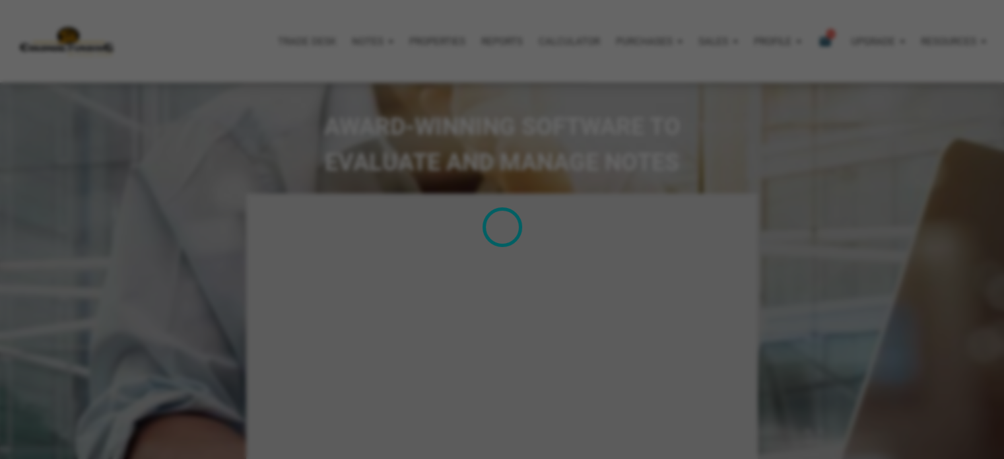
type input "Introduction to new features"
select select
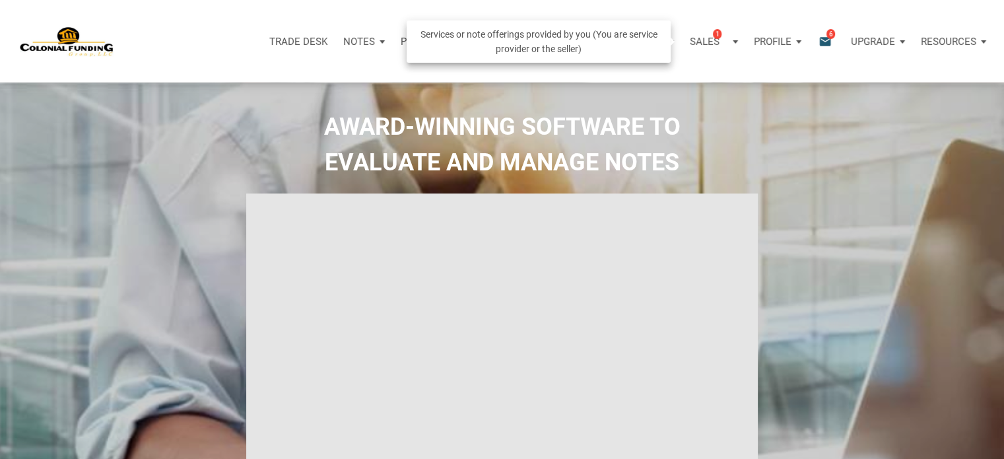
click at [712, 41] on p "Sales" at bounding box center [705, 42] width 30 height 12
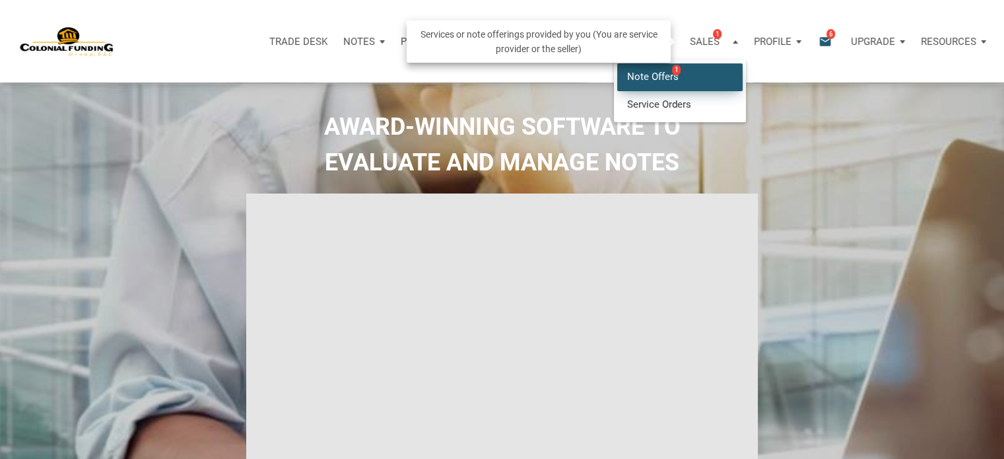
click at [661, 72] on link "Note Offers 1" at bounding box center [679, 76] width 125 height 27
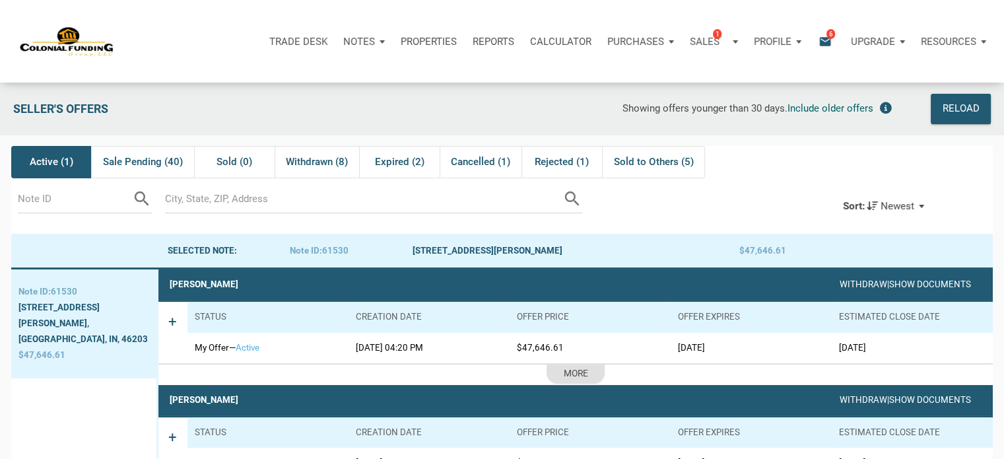
click at [828, 41] on icon "email" at bounding box center [825, 41] width 16 height 15
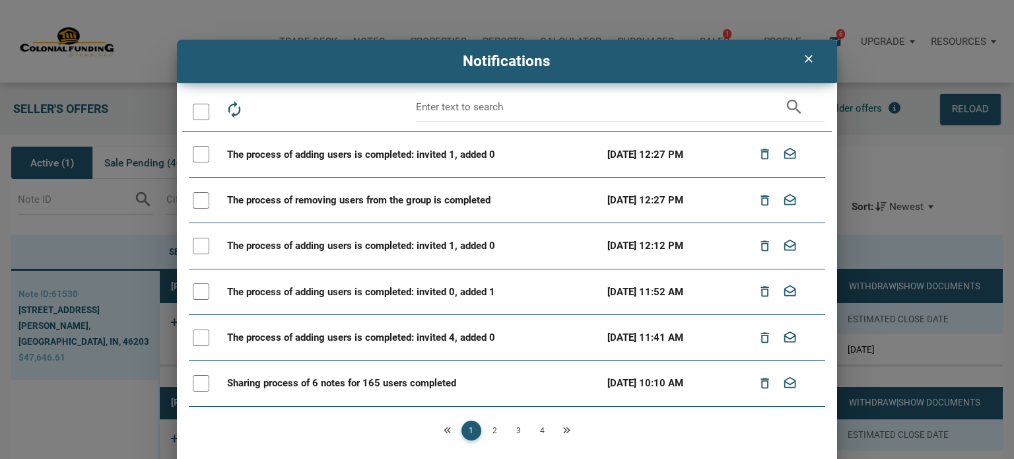
click at [809, 57] on icon "clear" at bounding box center [809, 58] width 16 height 13
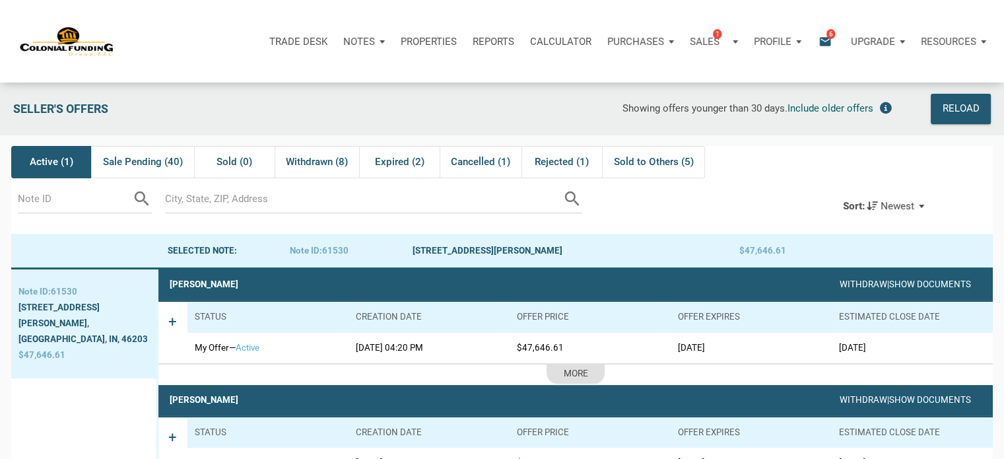
click at [370, 42] on p "Notes" at bounding box center [359, 42] width 32 height 12
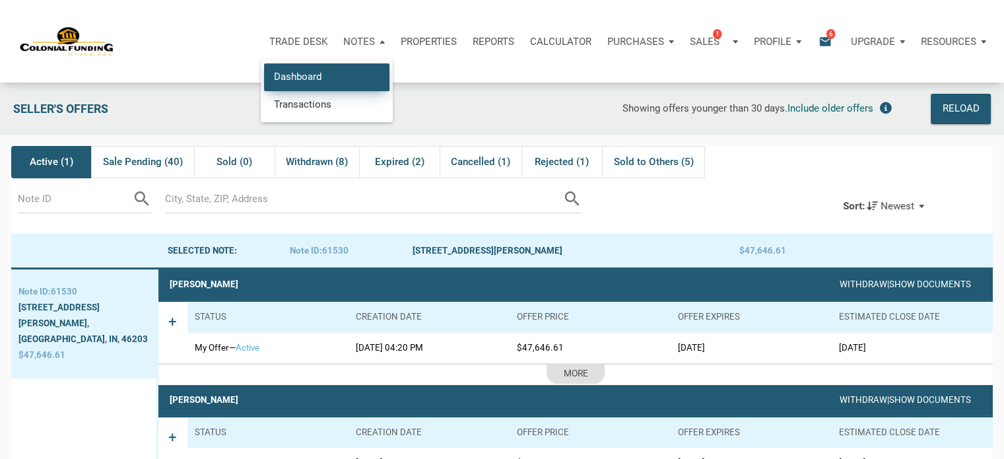
click at [313, 69] on link "Dashboard" at bounding box center [326, 76] width 125 height 27
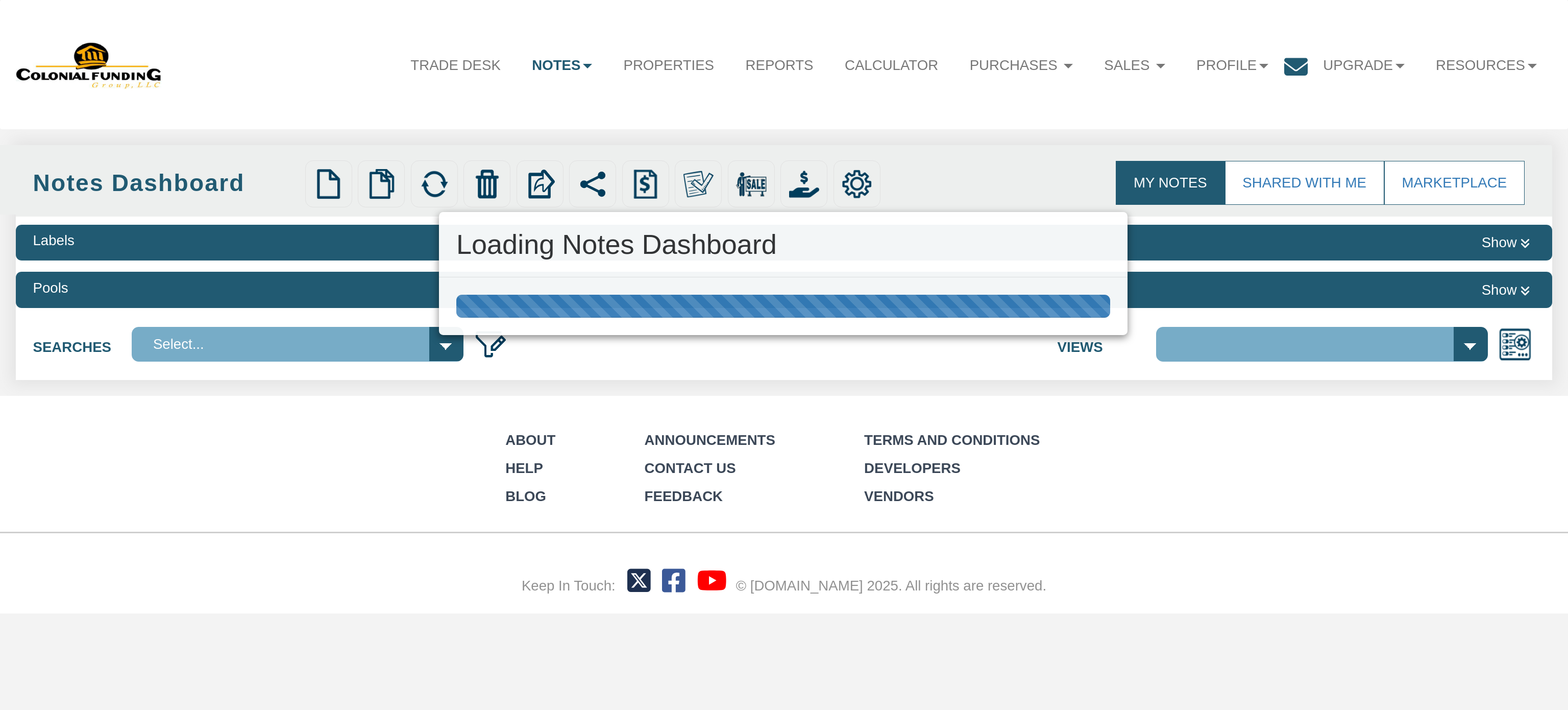
select select "316"
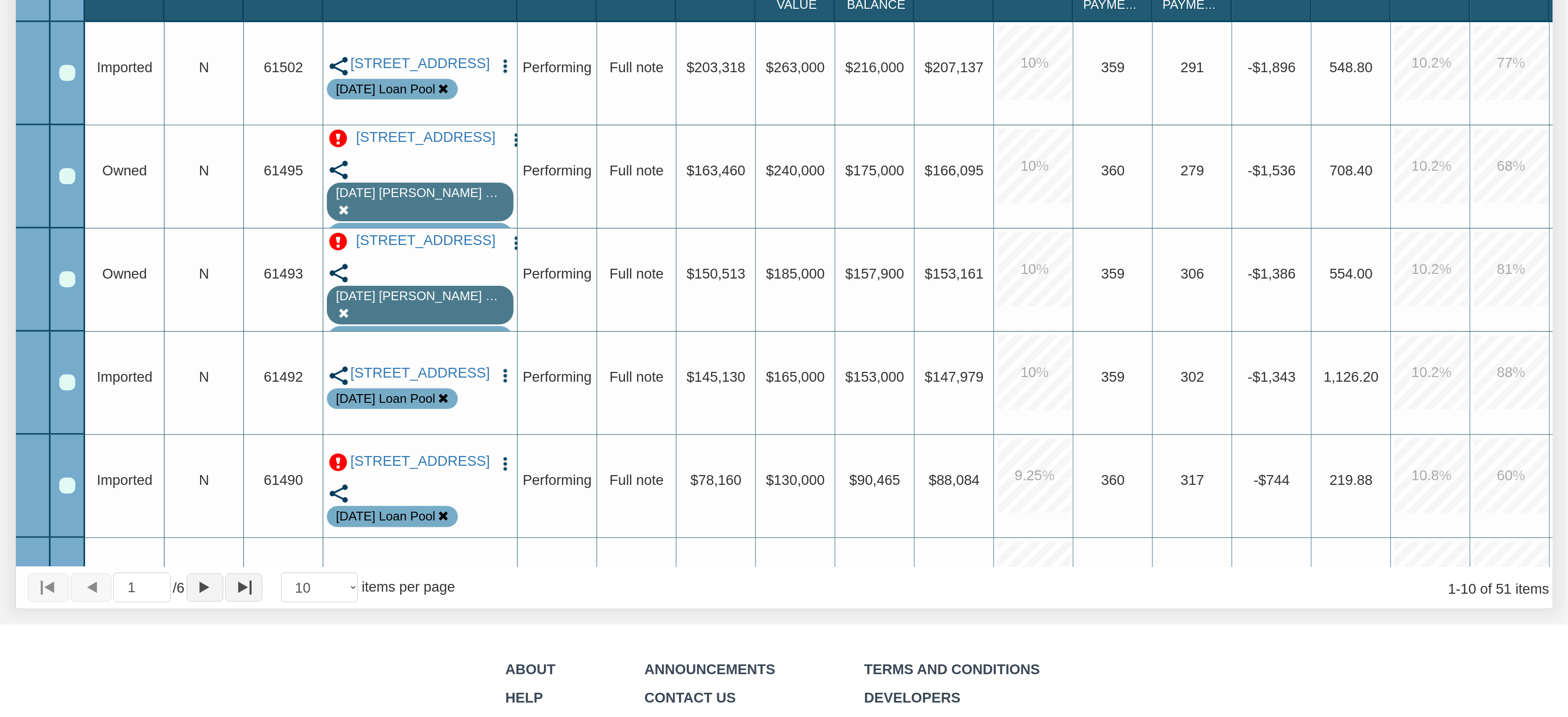
scroll to position [466, 0]
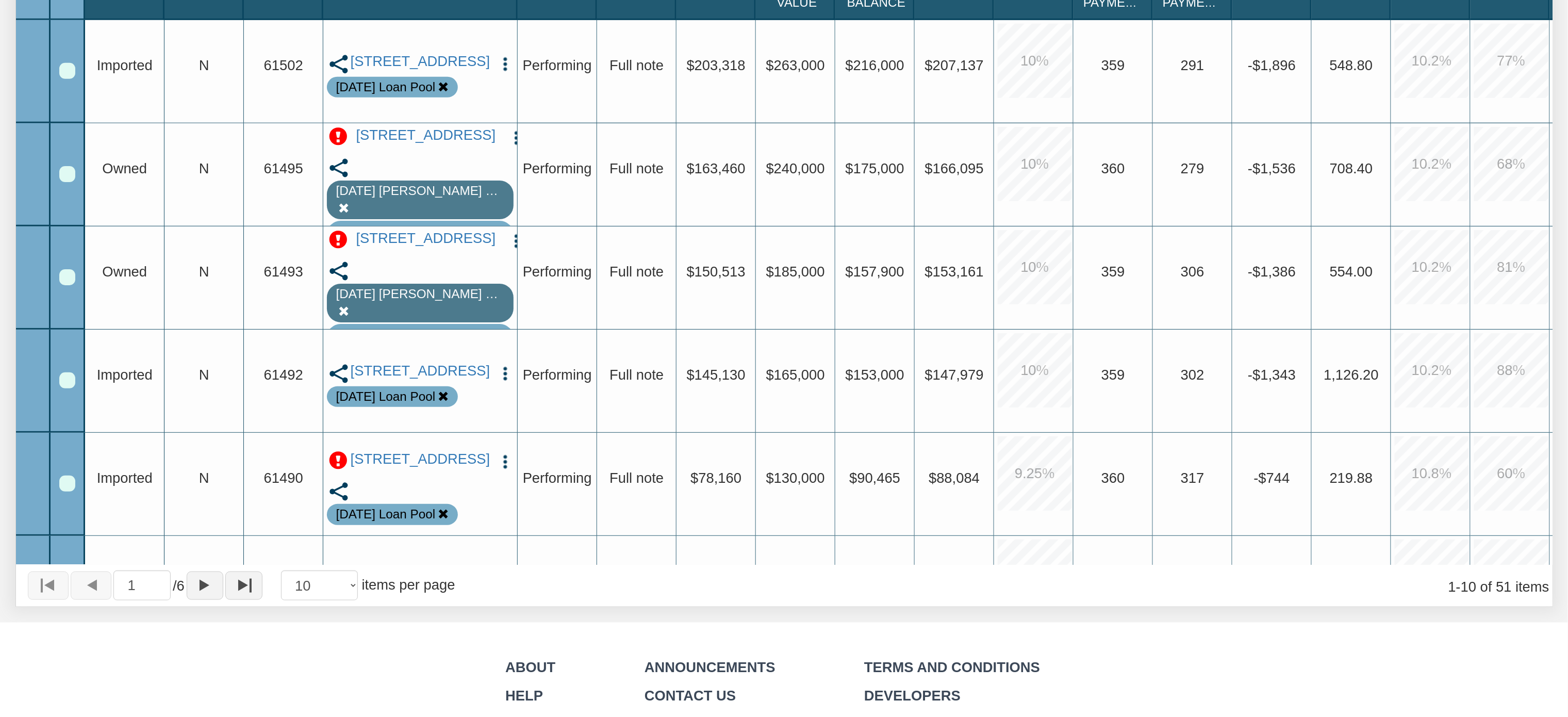
click at [65, 71] on div "Row 1, Row Selection Checkbox" at bounding box center [67, 71] width 16 height 16
click at [64, 173] on div "Row 2, Row Selection Checkbox" at bounding box center [67, 174] width 16 height 16
click at [64, 283] on div "Row 3, Row Selection Checkbox" at bounding box center [67, 277] width 16 height 16
click at [74, 381] on div "Row 4, Row Selection Checkbox" at bounding box center [67, 380] width 16 height 16
click at [65, 486] on div "Row 5, Row Selection Checkbox" at bounding box center [67, 483] width 16 height 16
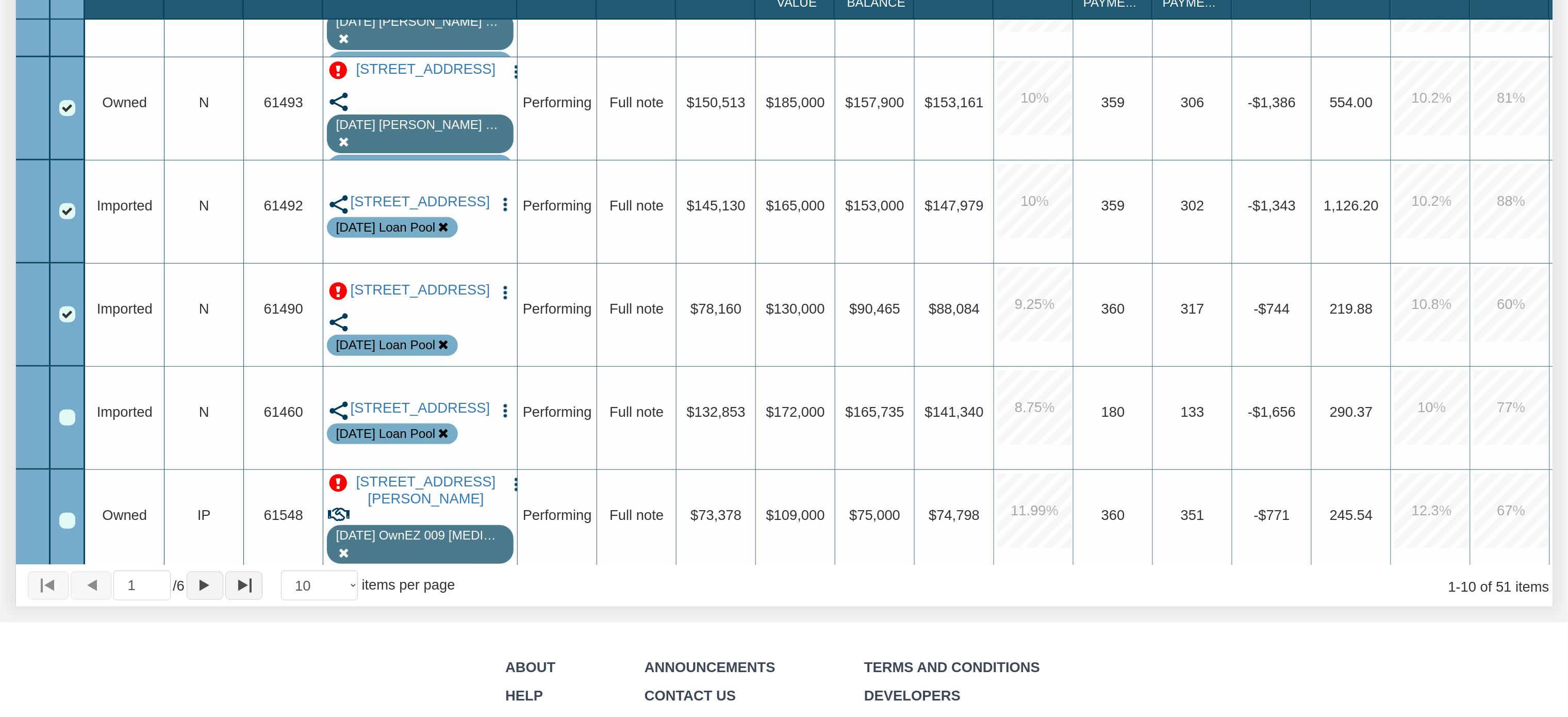
scroll to position [180, 0]
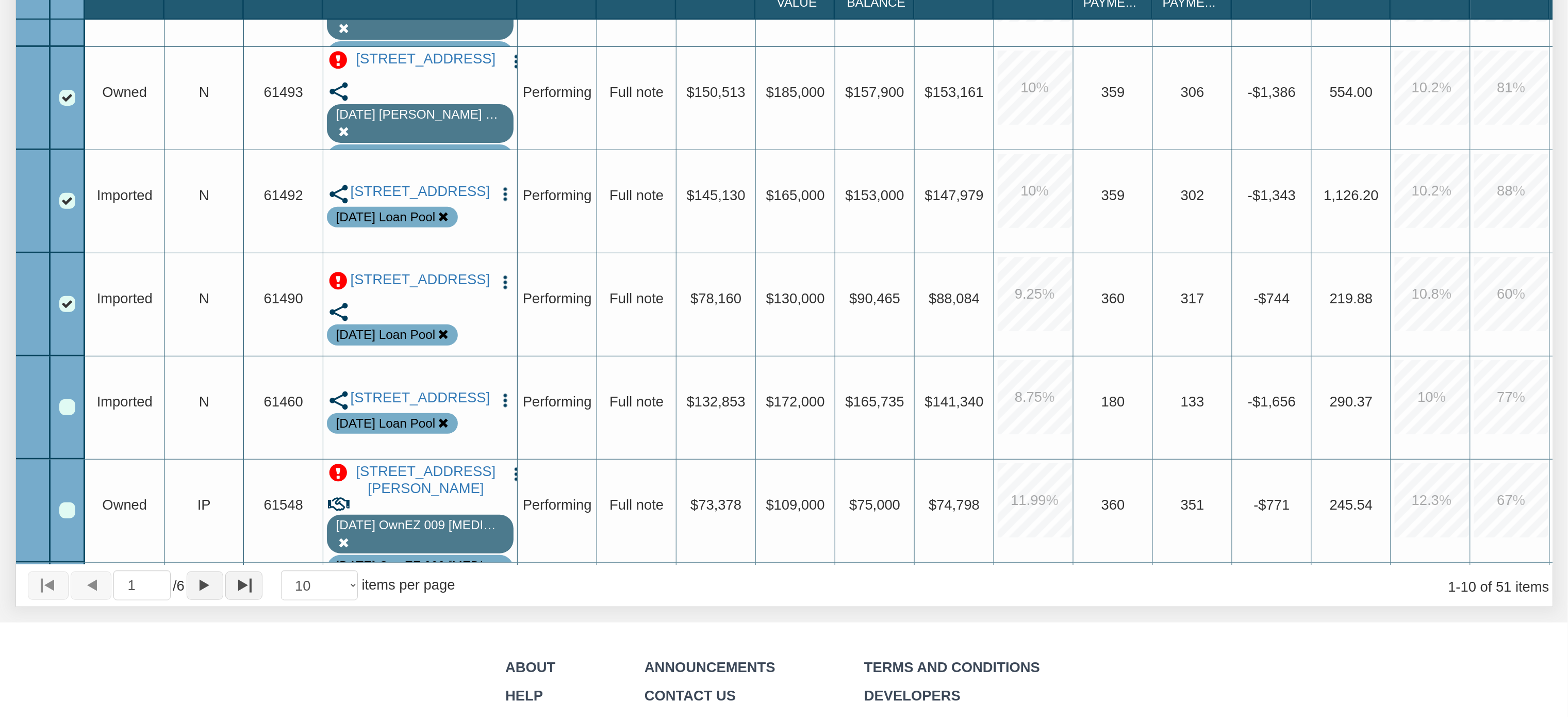
click at [66, 405] on div "Row 6, Row Selection Checkbox" at bounding box center [67, 407] width 16 height 16
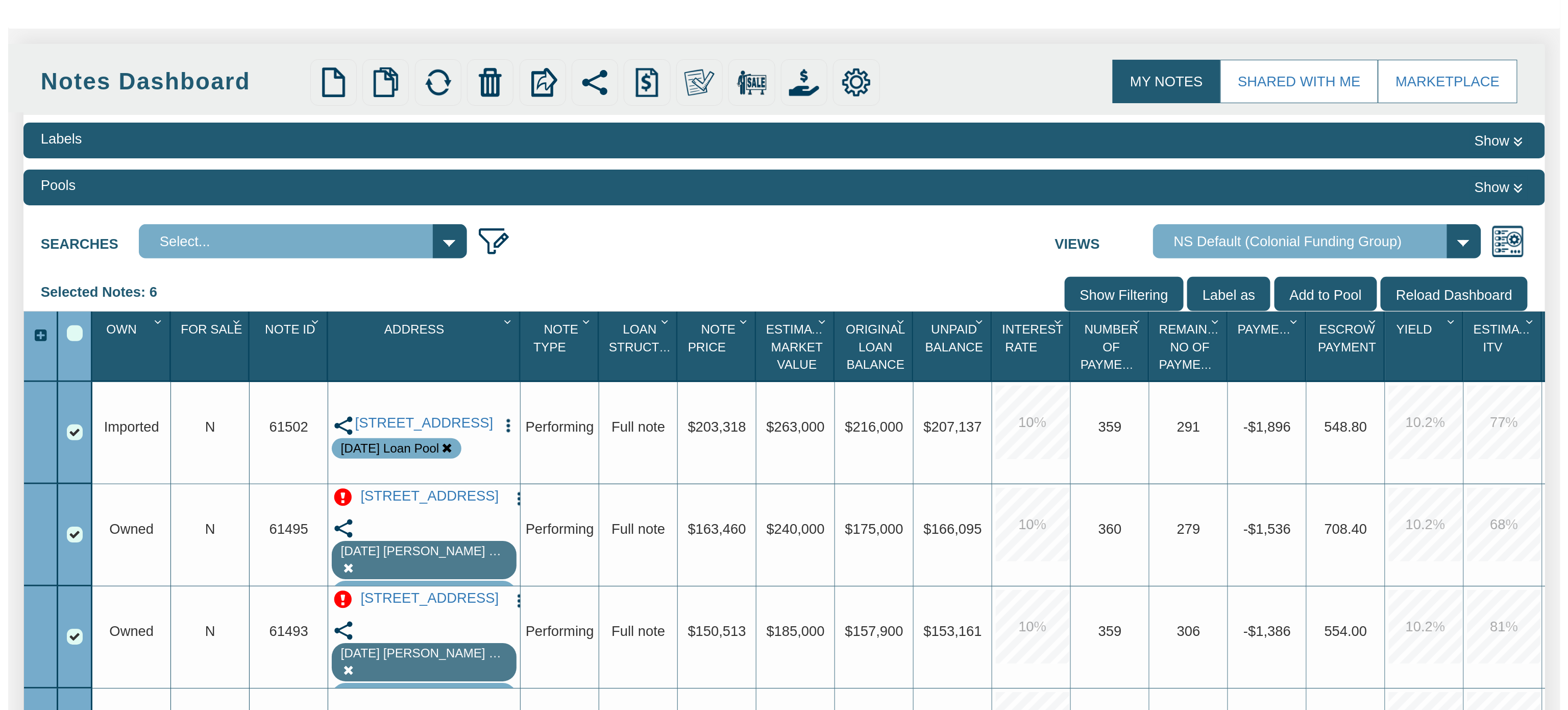
scroll to position [97, 0]
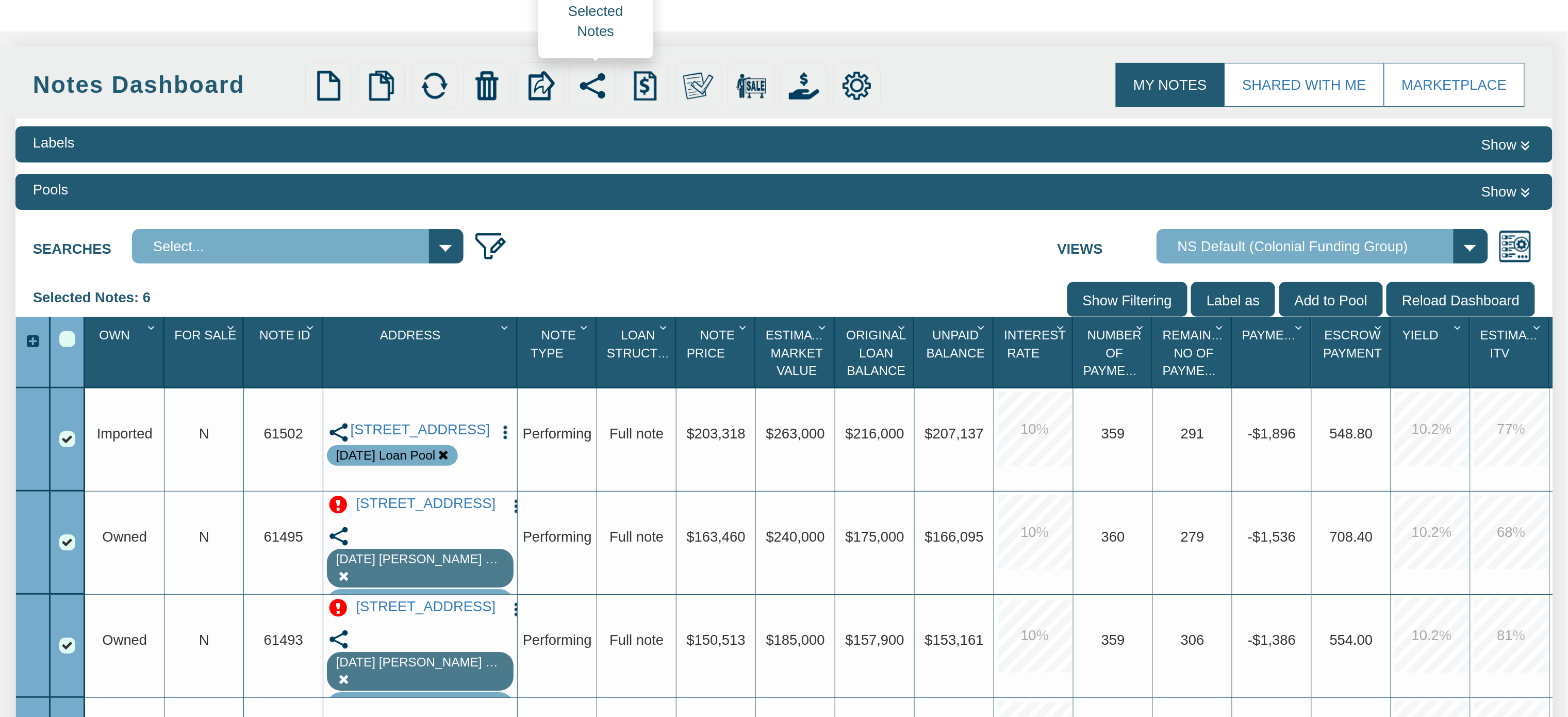
click at [606, 84] on img at bounding box center [592, 85] width 30 height 30
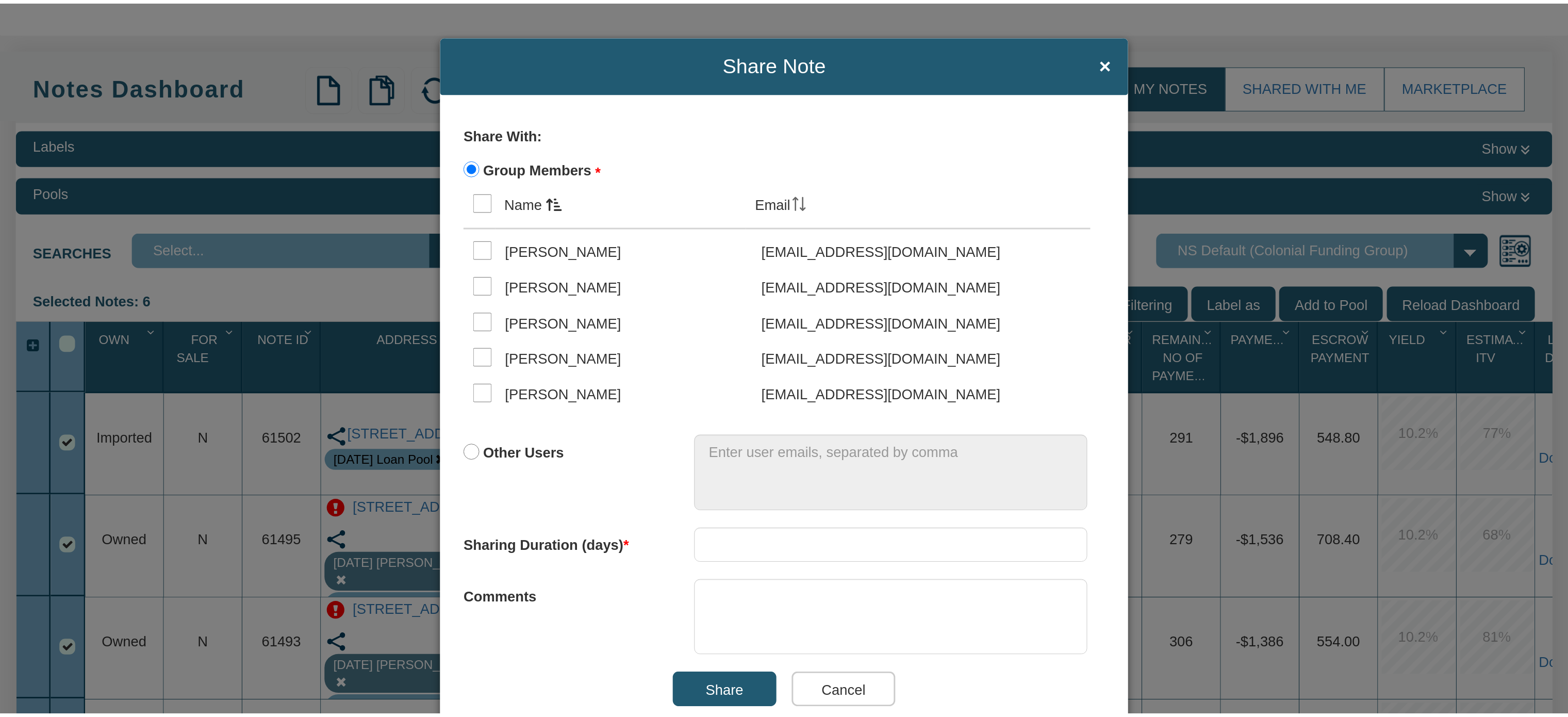
scroll to position [2736, 0]
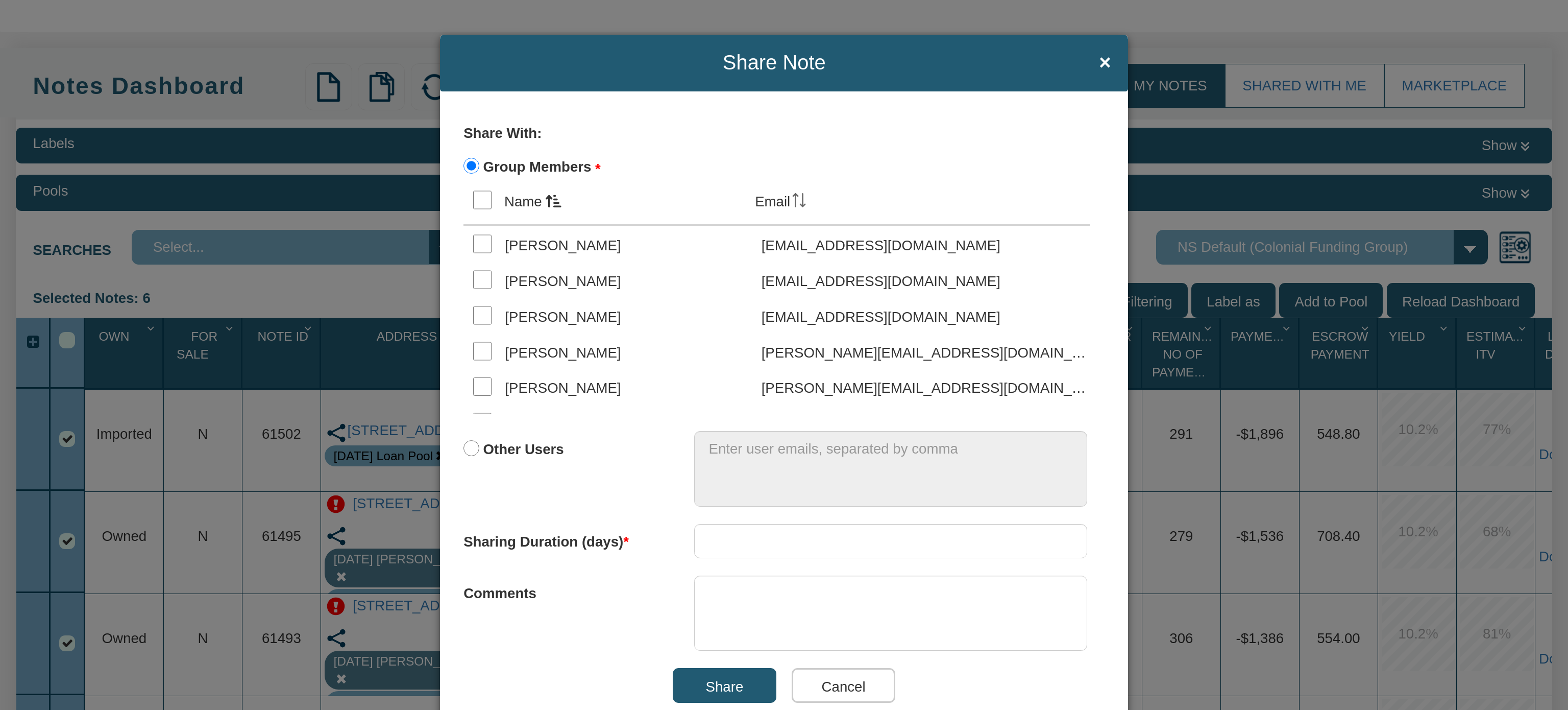
click at [473, 289] on input "checkbox" at bounding box center [482, 279] width 19 height 19
checkbox input "true"
click at [715, 536] on input "number" at bounding box center [891, 541] width 393 height 35
type input "21"
click at [710, 687] on input "Share" at bounding box center [724, 684] width 104 height 35
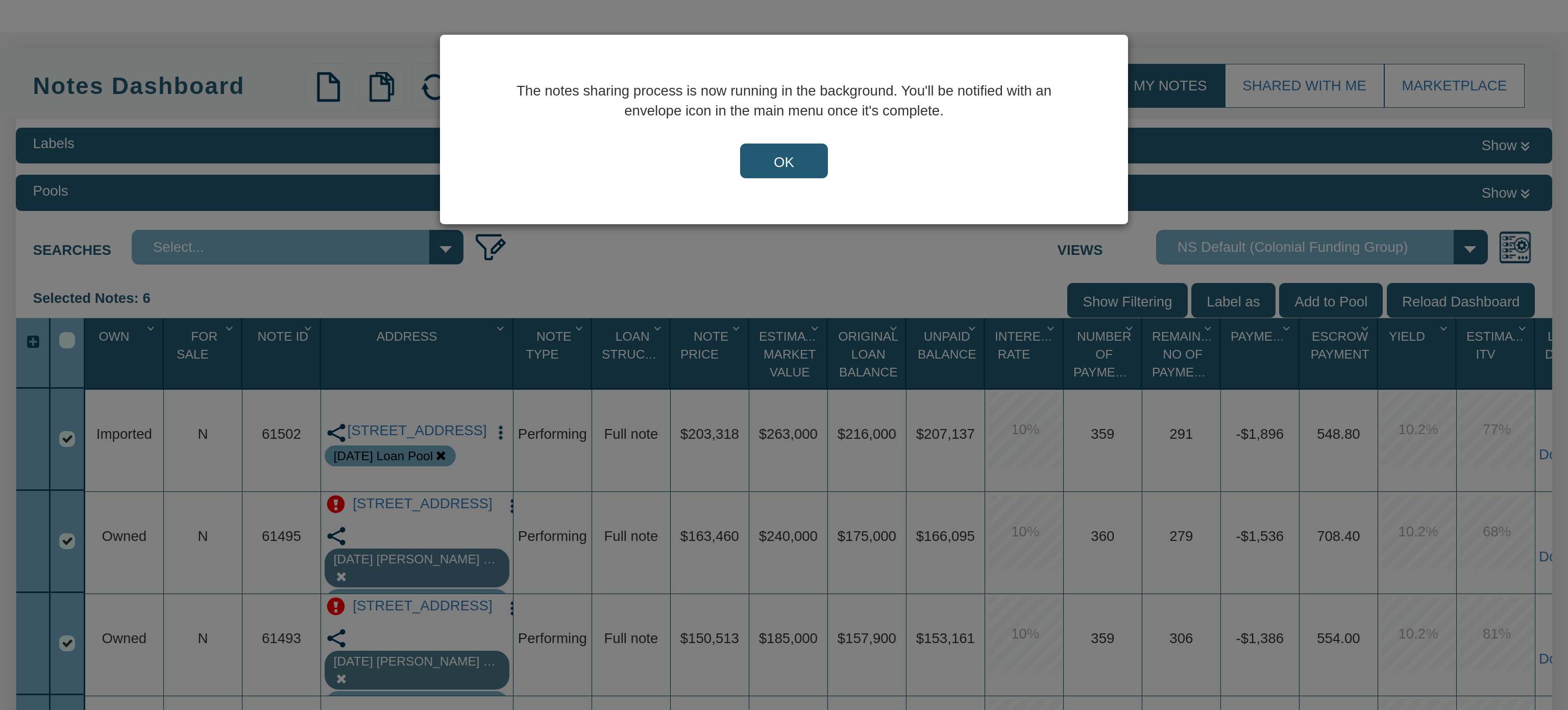
click at [783, 160] on input "OK" at bounding box center [784, 160] width 88 height 35
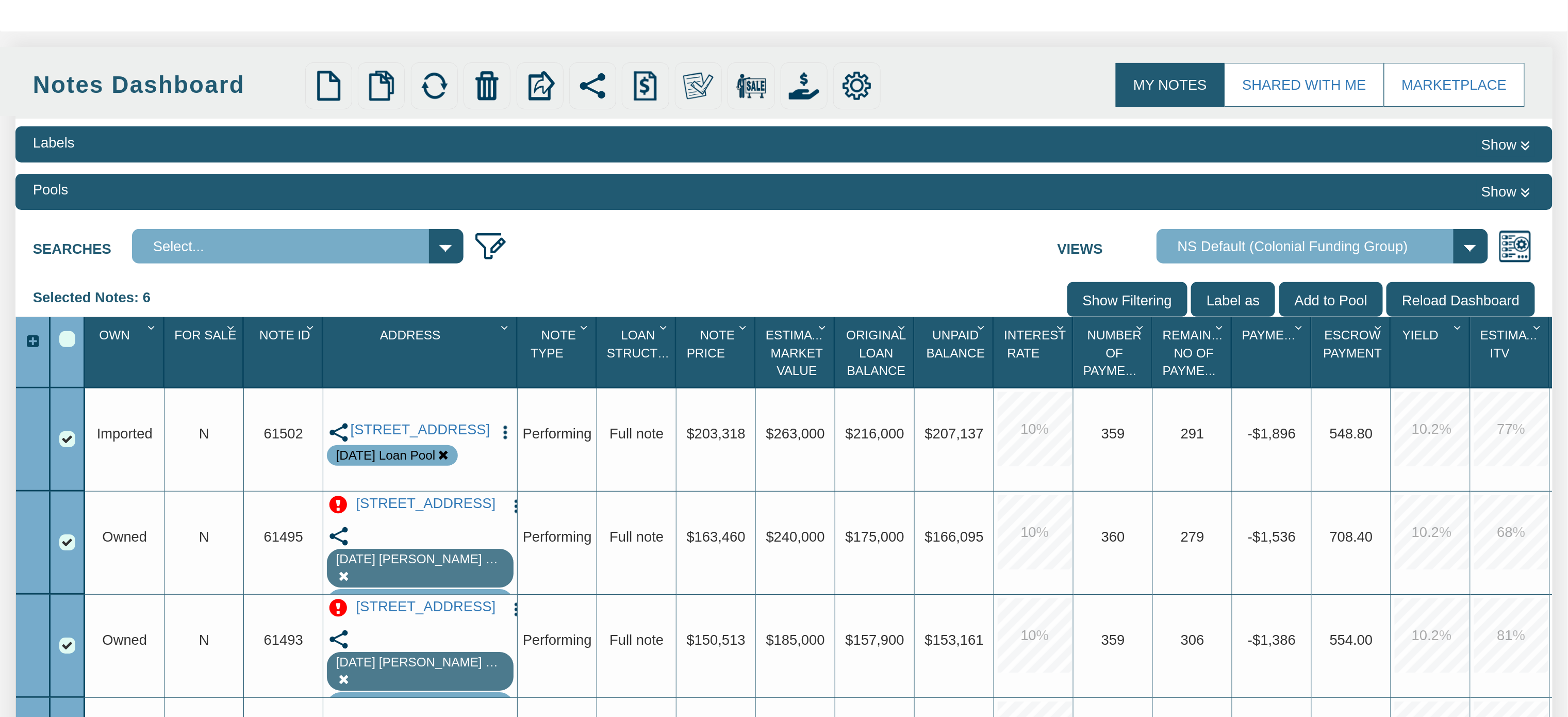
scroll to position [0, 0]
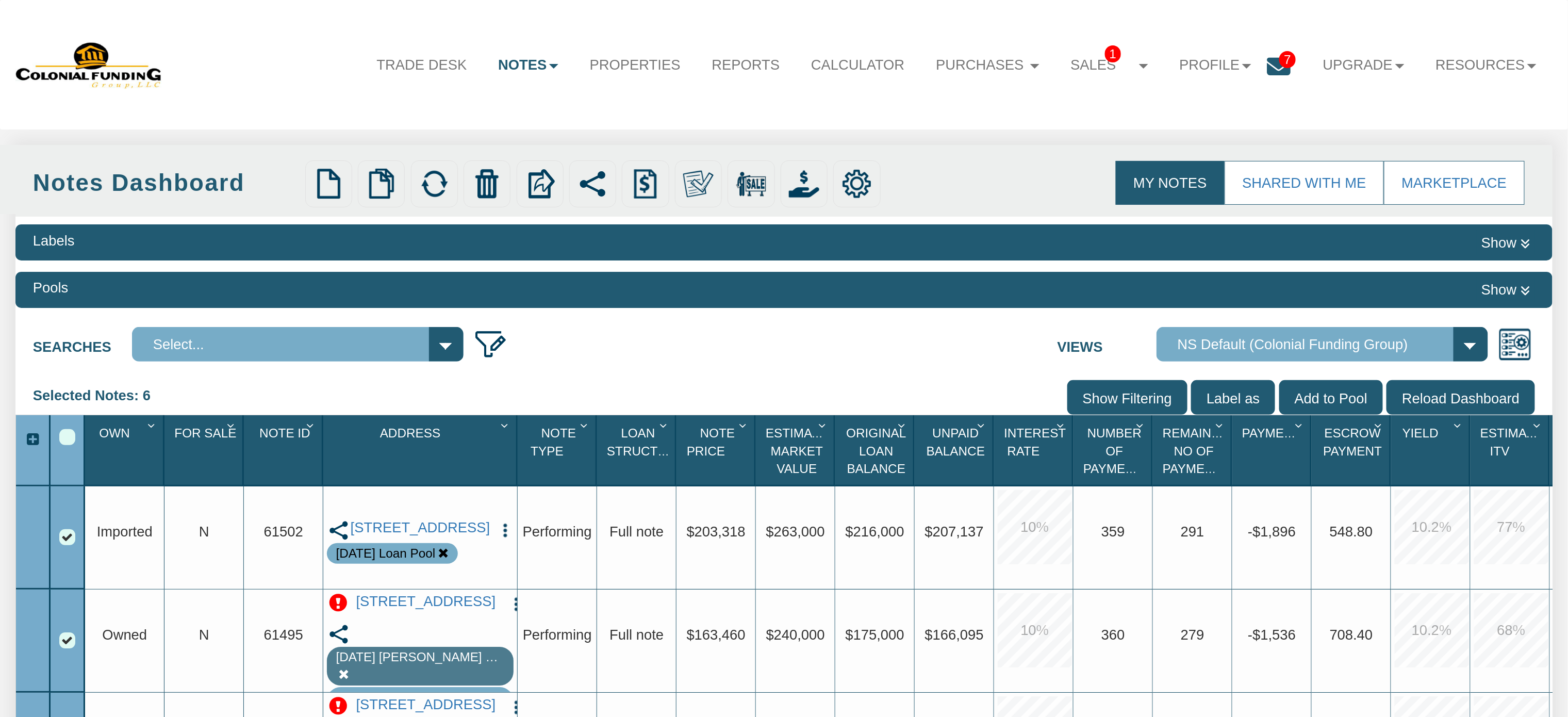
click at [1280, 60] on span "7" at bounding box center [1288, 59] width 16 height 17
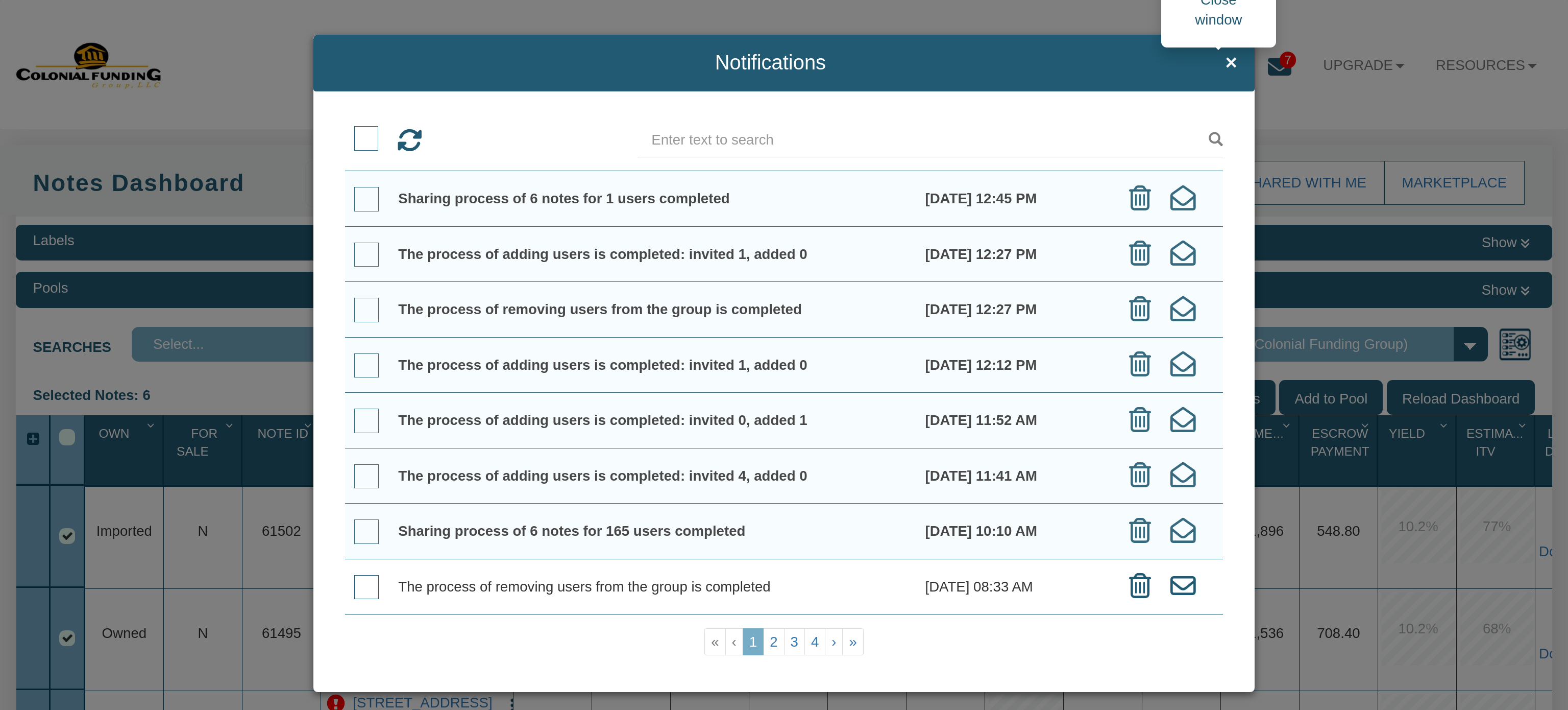
click at [1225, 63] on span "×" at bounding box center [1230, 63] width 12 height 22
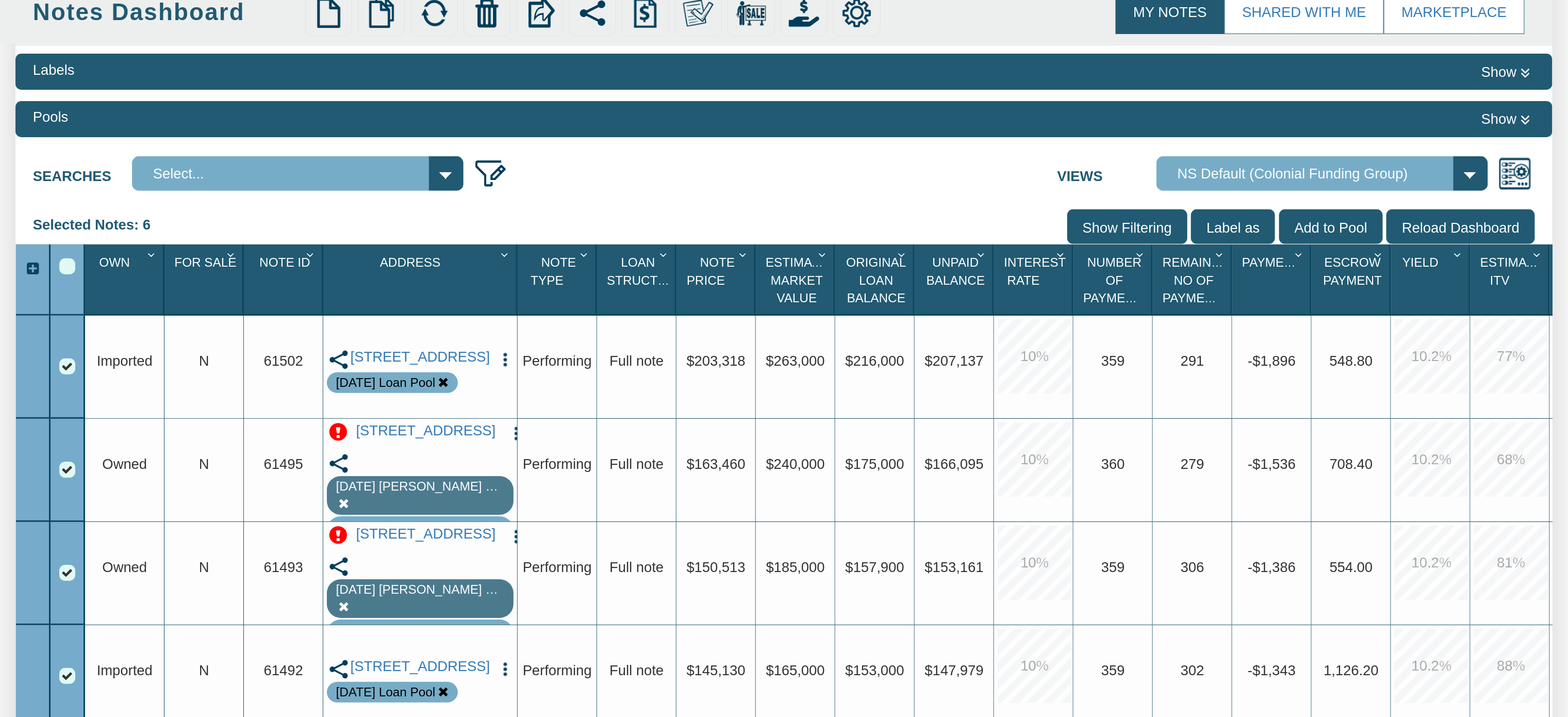
scroll to position [117, 0]
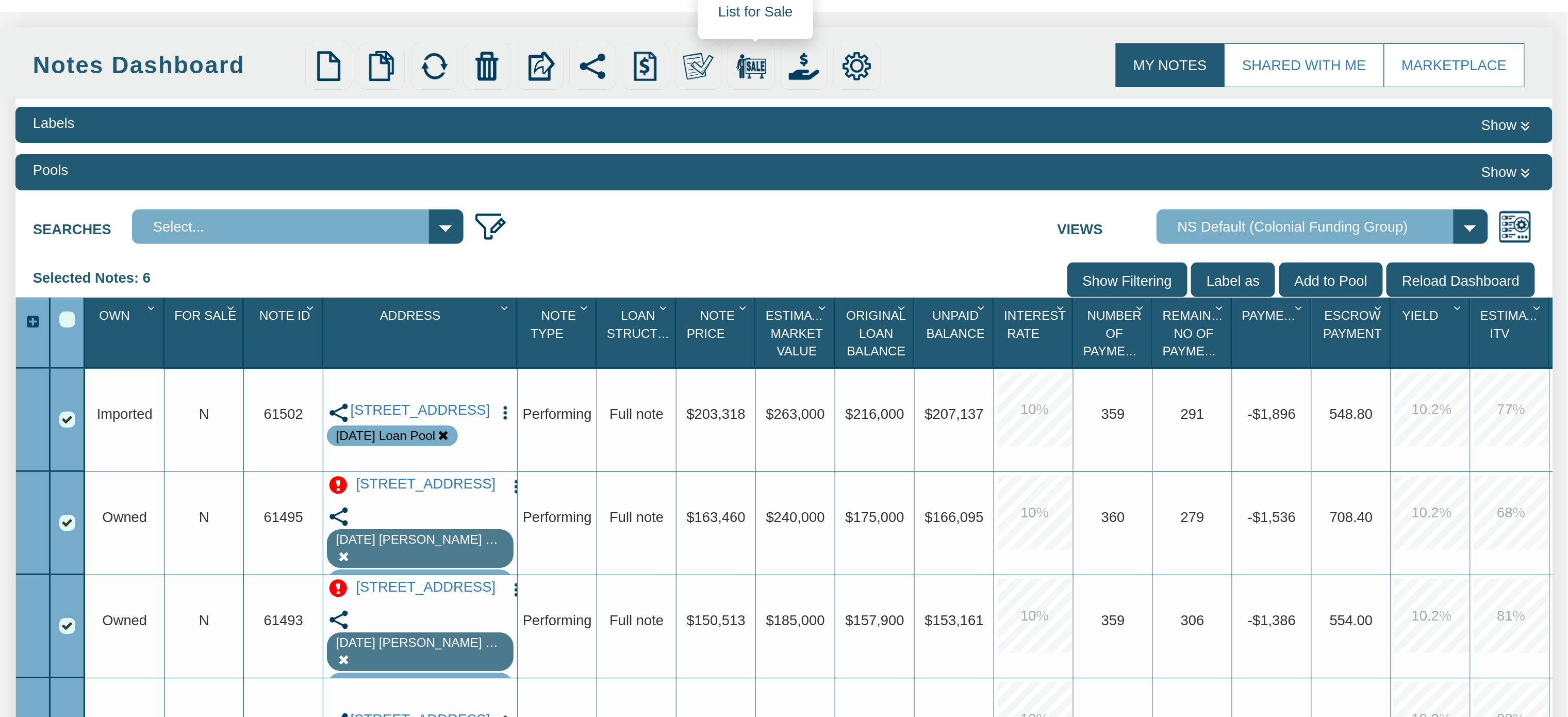
click at [752, 63] on img at bounding box center [752, 66] width 30 height 30
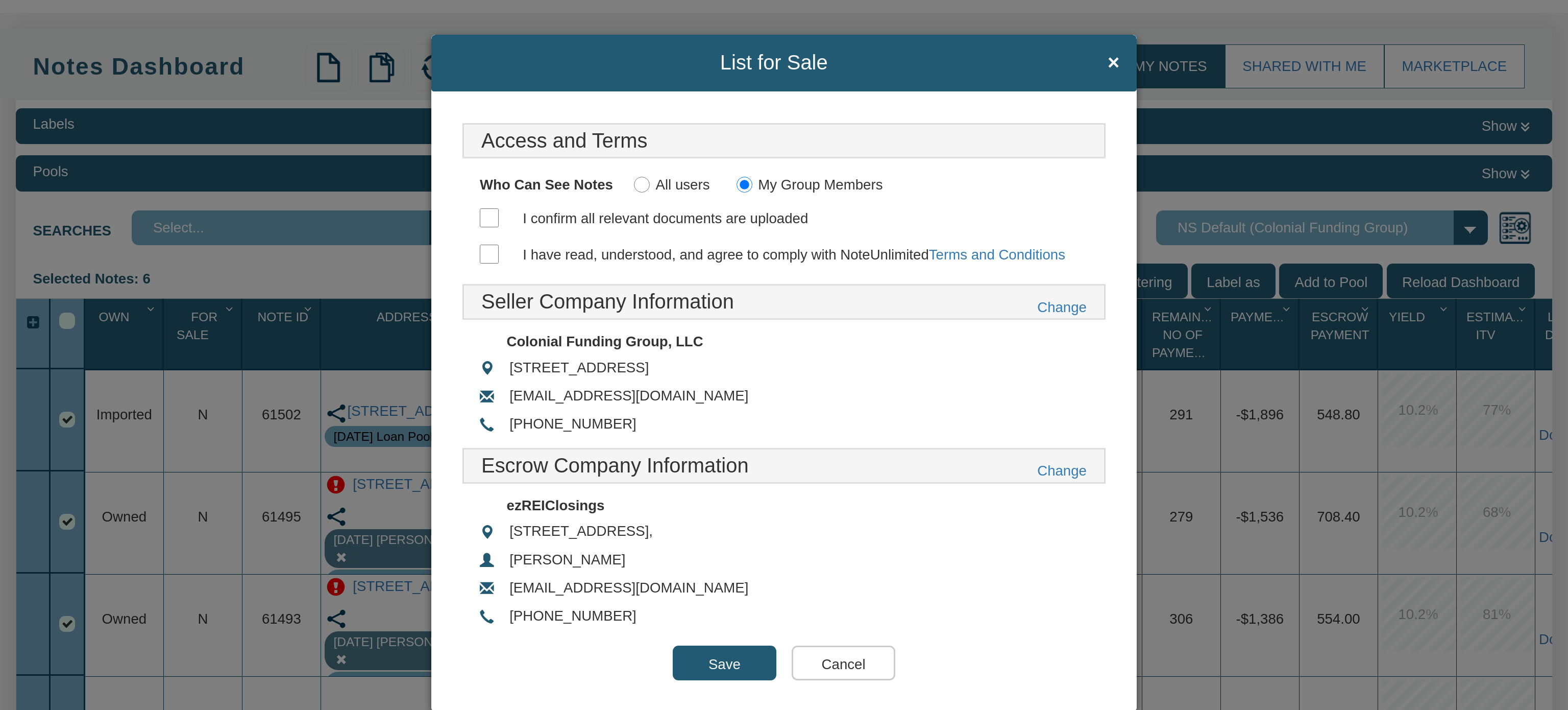
click at [481, 217] on input "I confirm all relevant documents are uploaded" at bounding box center [489, 217] width 19 height 19
checkbox input "true"
click at [481, 251] on input "I have read, understood, and agree to comply with NoteUnlimited Terms and Condi…" at bounding box center [489, 254] width 19 height 19
checkbox input "true"
click at [696, 658] on input "Save" at bounding box center [724, 662] width 104 height 35
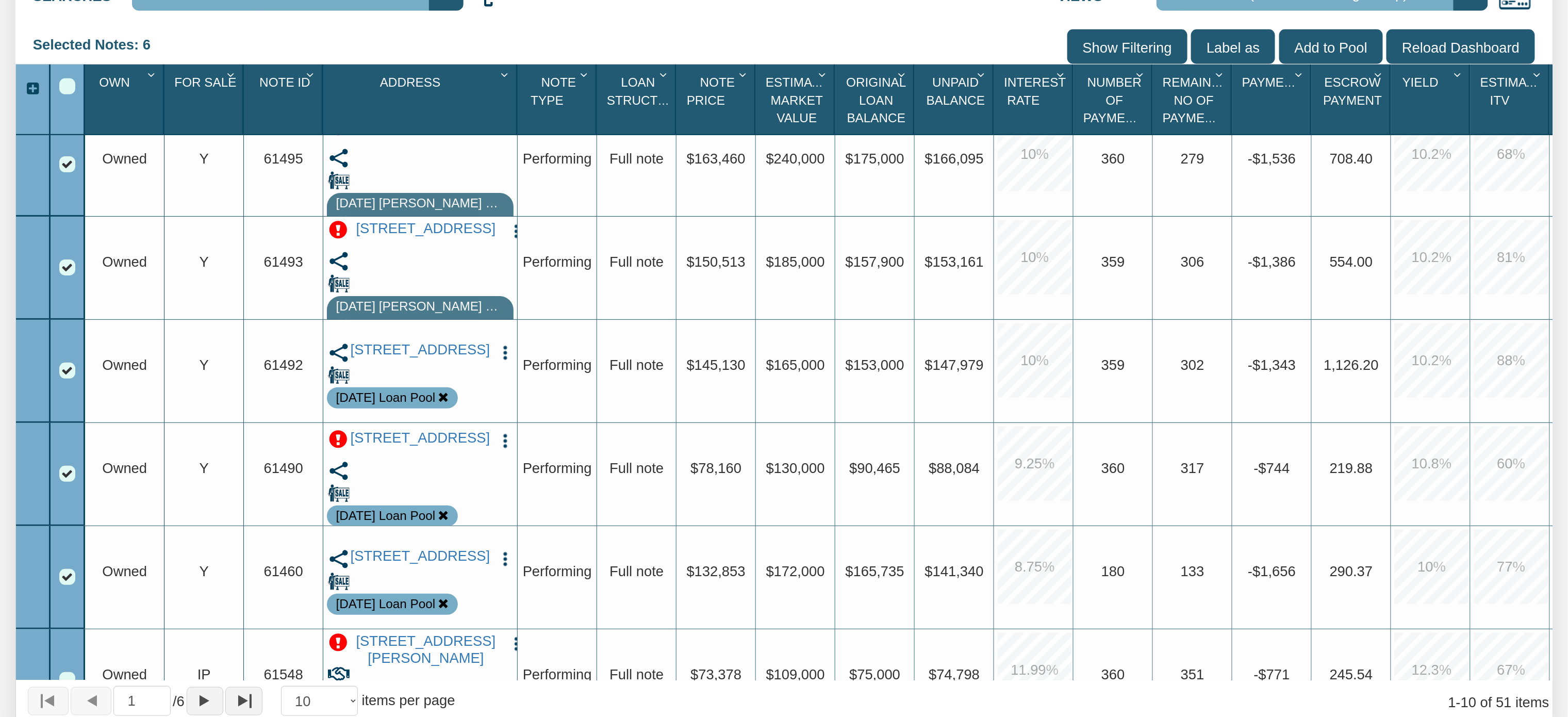
scroll to position [0, 0]
